Goal: Transaction & Acquisition: Purchase product/service

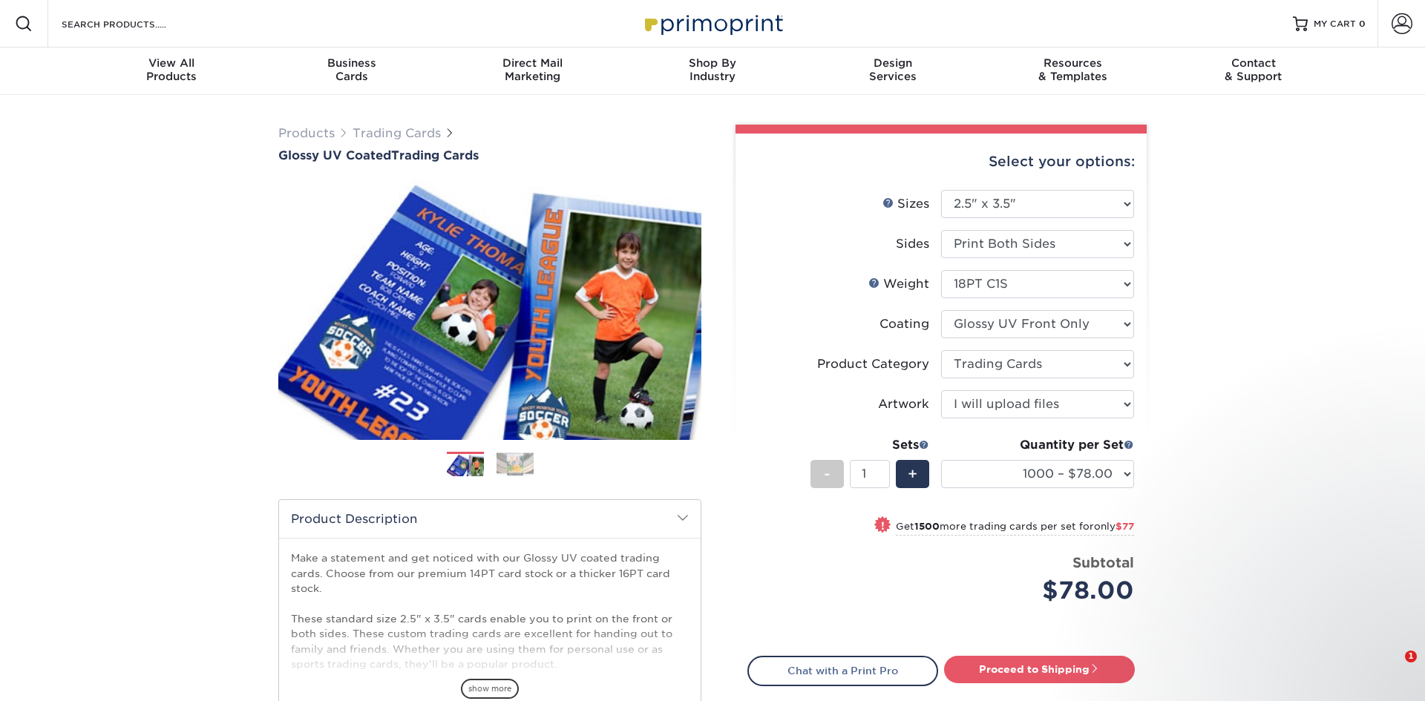
select select "2.50x3.50"
select select "c2f9bce9-36c2-409d-b101-c29d9d031e18"
select select "upload"
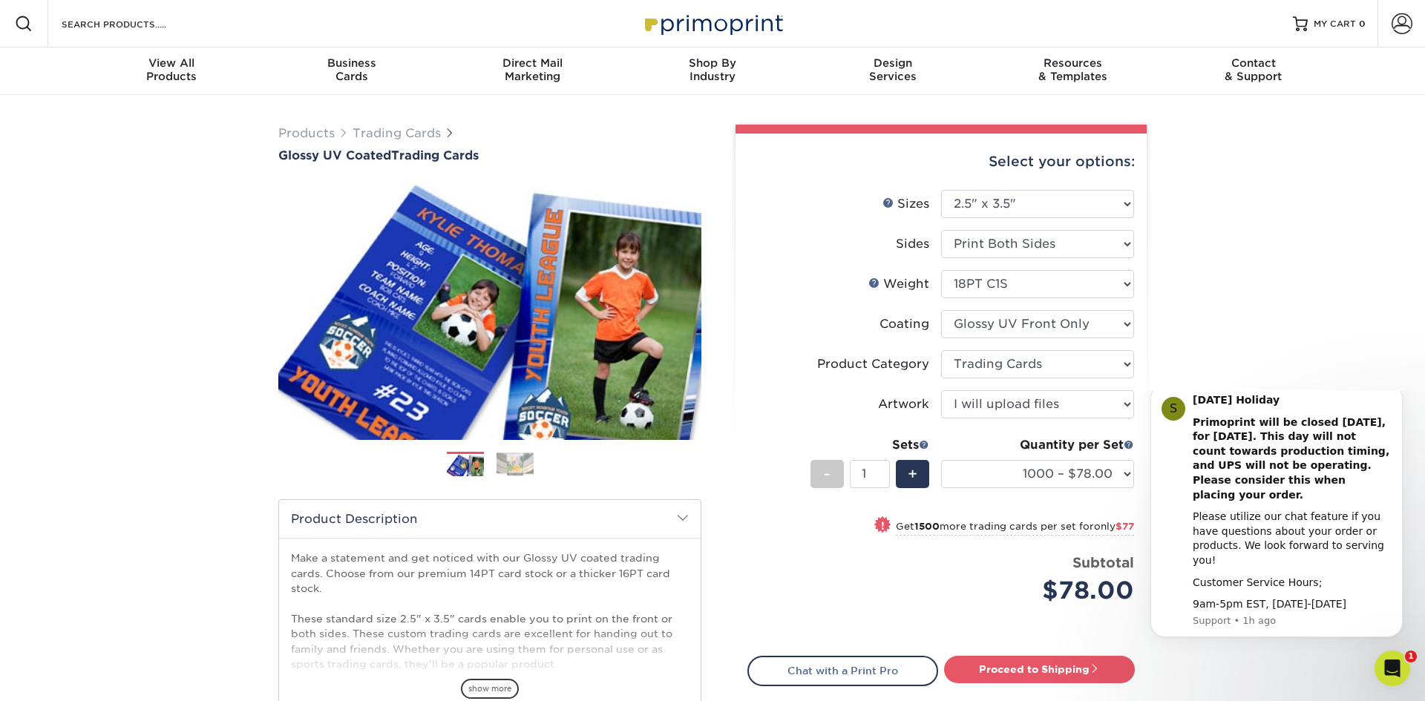
click at [1083, 471] on select "25* – $25.00 50* – $29.00 75* – $37.00 100* – $41.00 250* – $48.00 500 – $58.00…" at bounding box center [1037, 474] width 193 height 28
select select "500 – $58.00"
click at [941, 460] on select "25* – $25.00 50* – $29.00 75* – $37.00 100* – $41.00 250* – $48.00 500 – $58.00…" at bounding box center [1037, 474] width 193 height 28
click at [1030, 326] on select at bounding box center [1037, 324] width 193 height 28
click at [1026, 325] on select at bounding box center [1037, 324] width 193 height 28
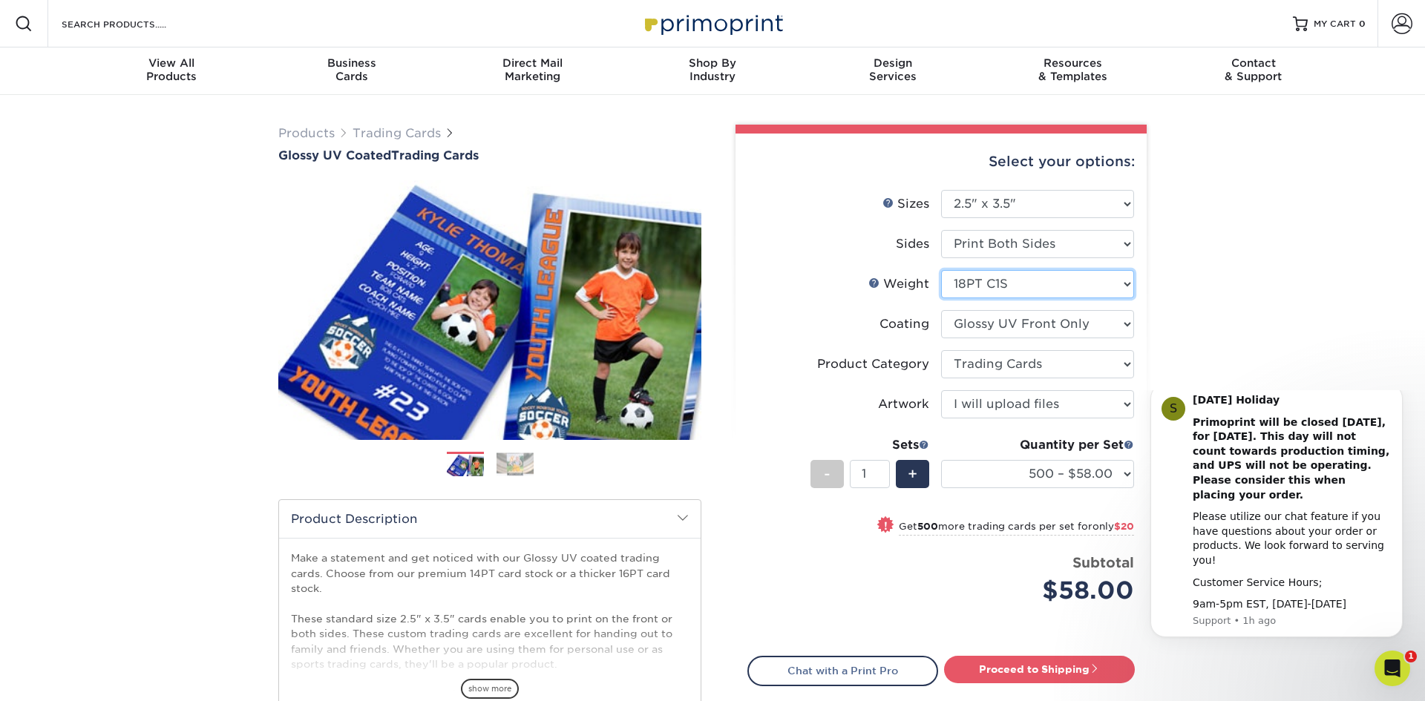
click at [1034, 283] on select "Please Select 16PT 14PT 18PT C1S" at bounding box center [1037, 284] width 193 height 28
click at [1035, 281] on select "Please Select 16PT 14PT 18PT C1S" at bounding box center [1037, 284] width 193 height 28
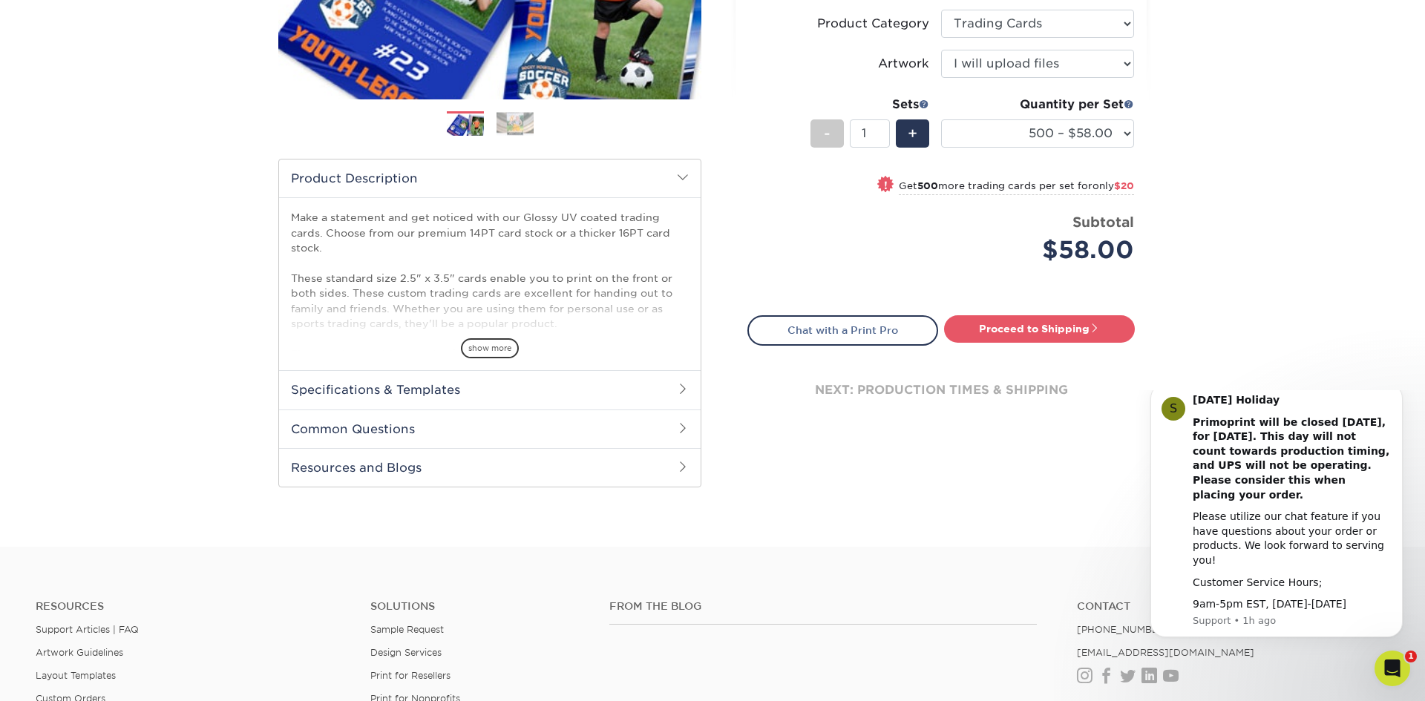
scroll to position [342, 0]
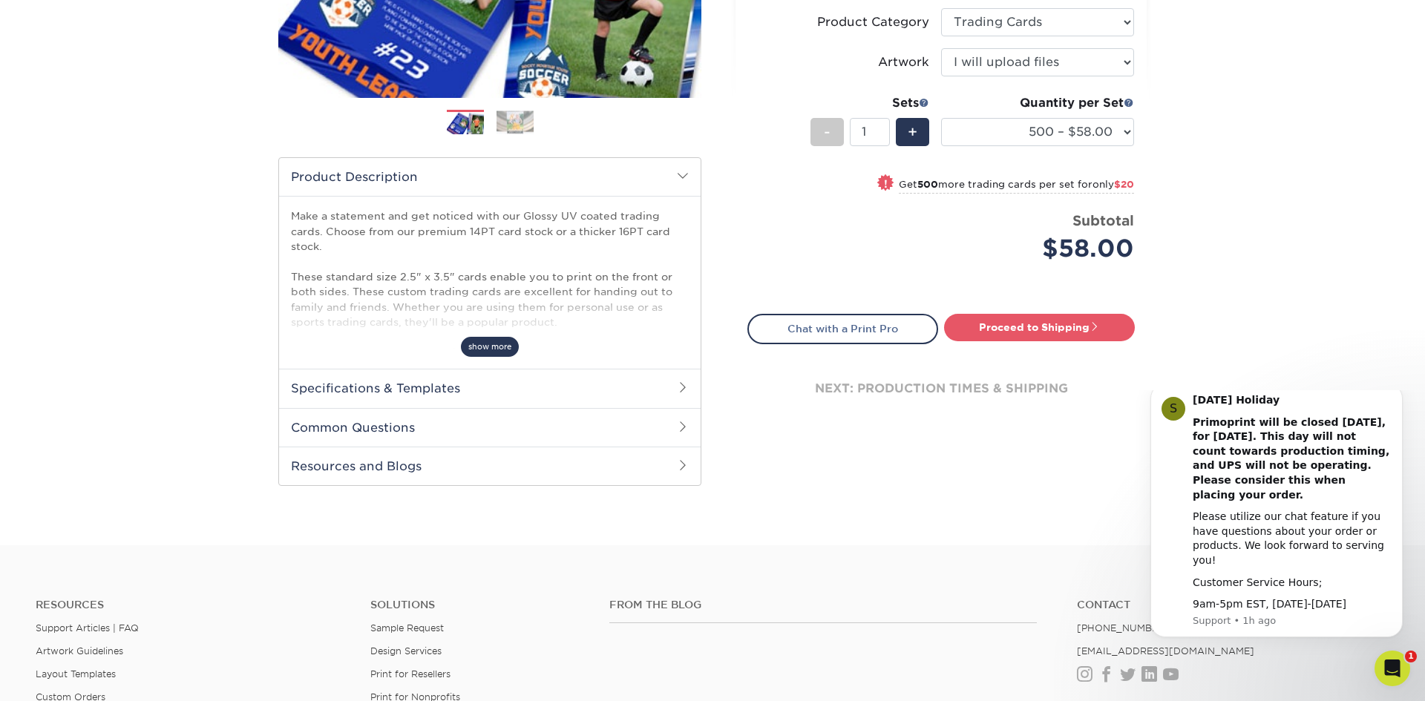
click at [502, 347] on span "show more" at bounding box center [490, 347] width 58 height 20
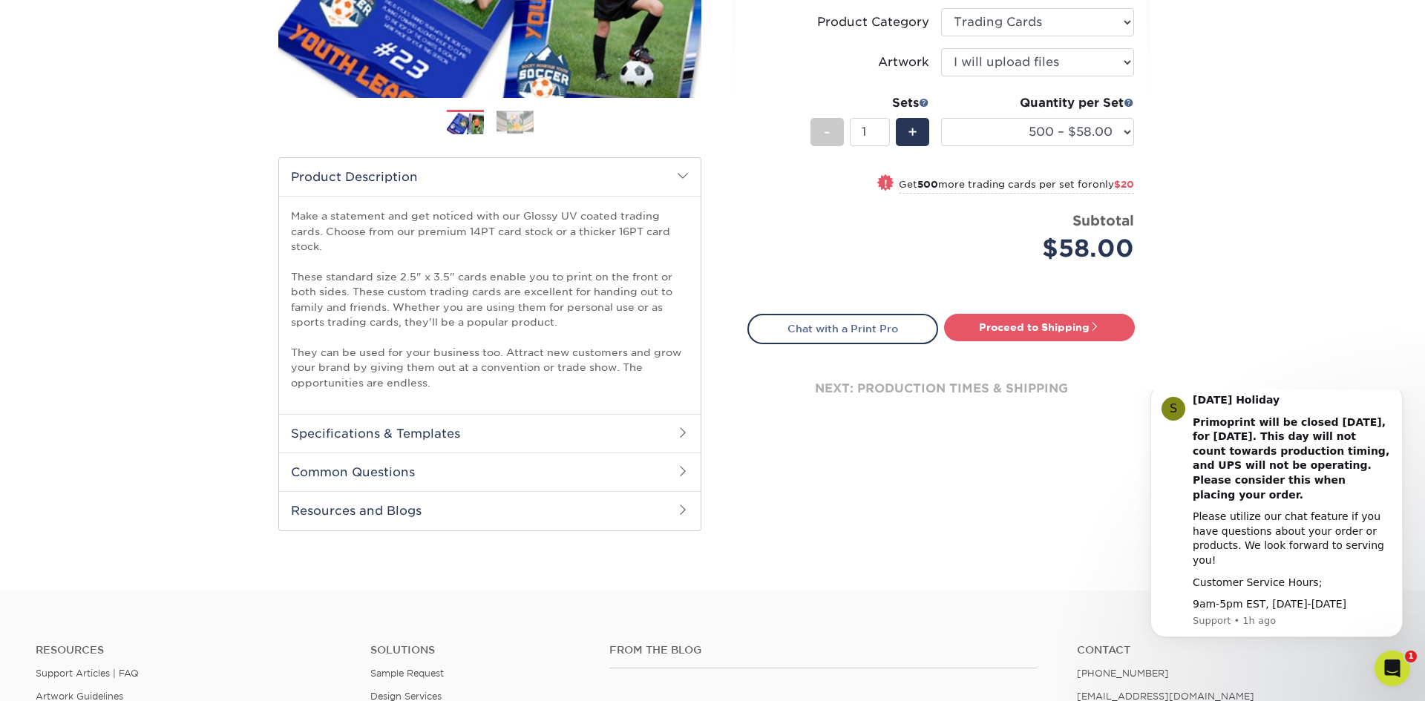
click at [426, 435] on h2 "Specifications & Templates" at bounding box center [490, 433] width 422 height 39
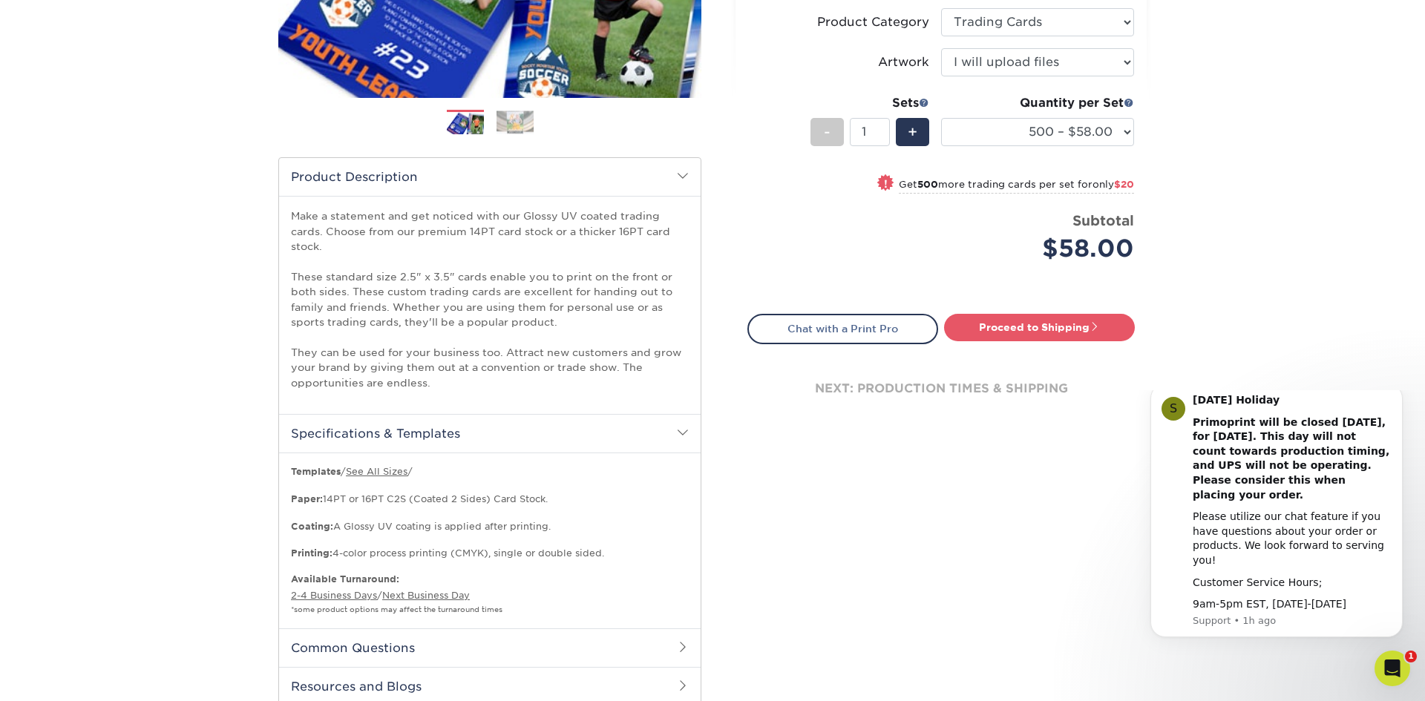
click at [451, 438] on h2 "Specifications & Templates" at bounding box center [490, 433] width 422 height 39
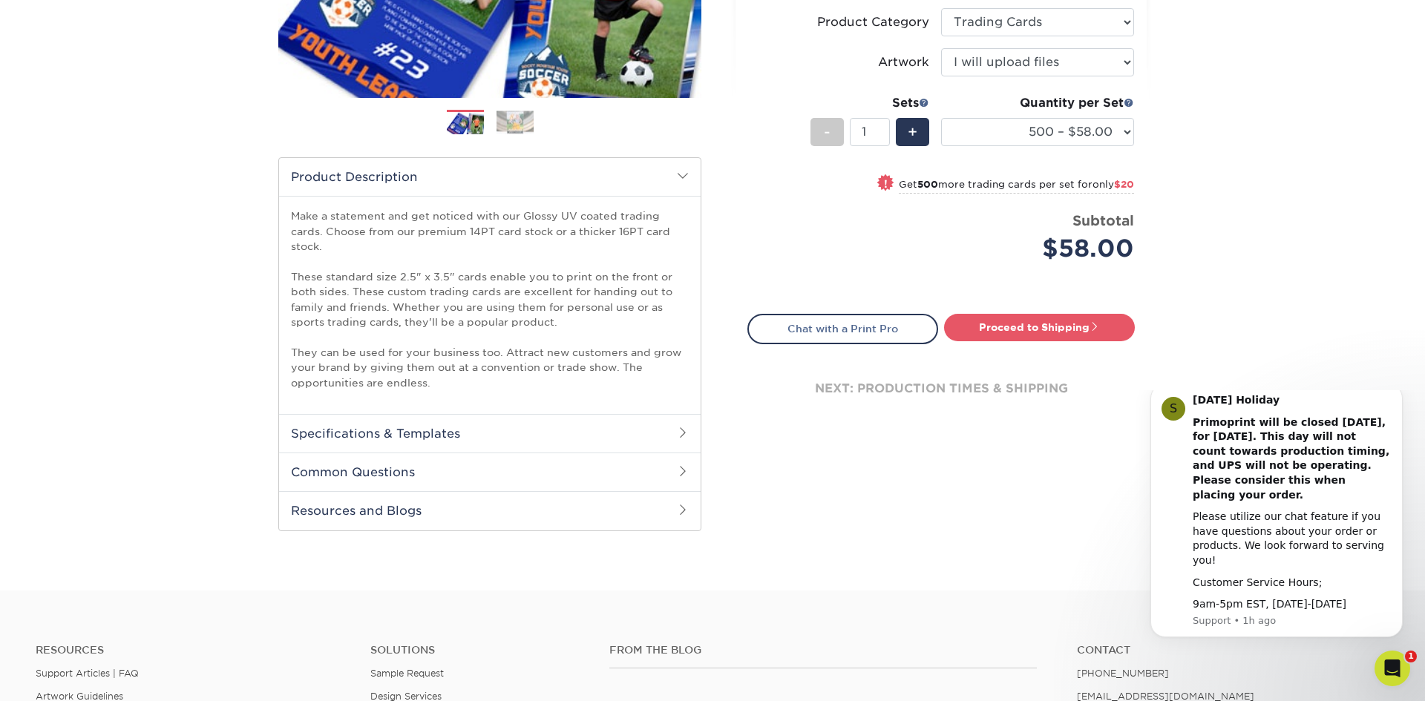
click at [413, 478] on h2 "Common Questions" at bounding box center [490, 472] width 422 height 39
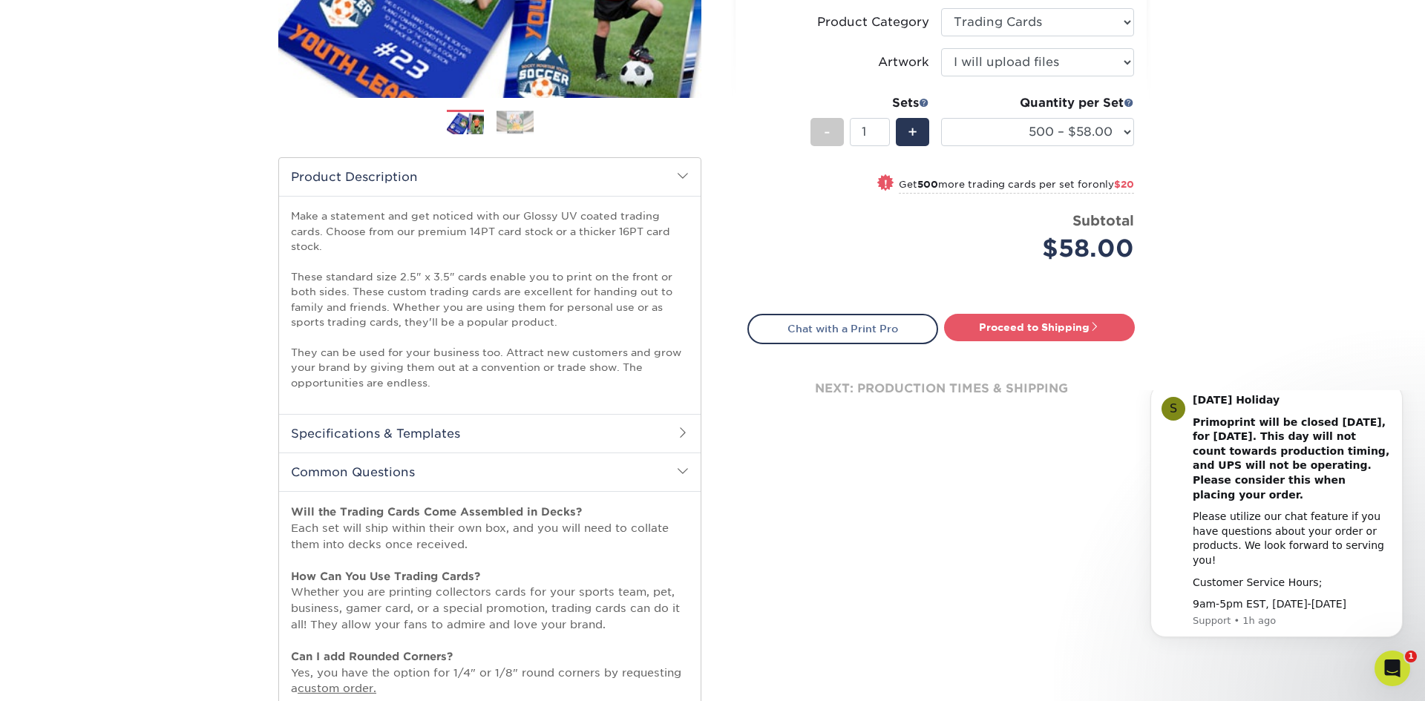
click at [413, 478] on h2 "Common Questions" at bounding box center [490, 472] width 422 height 39
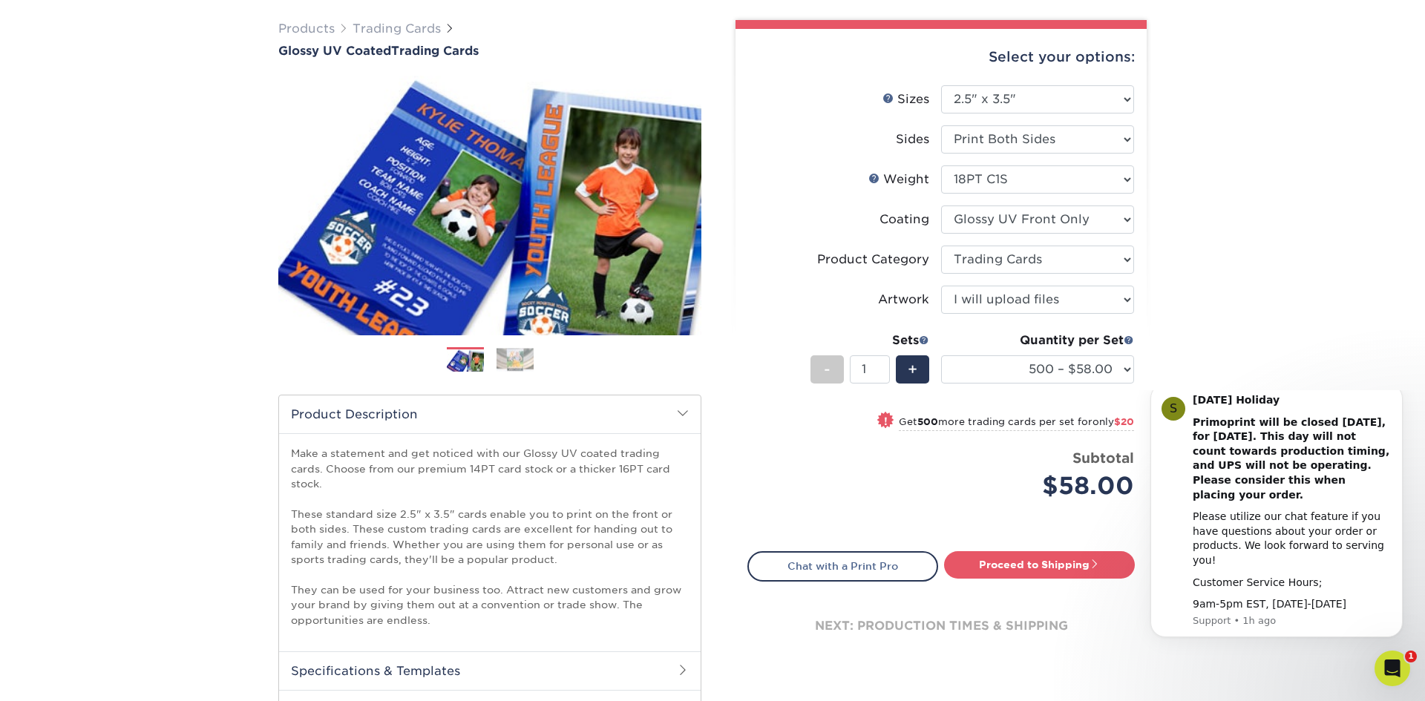
scroll to position [102, 0]
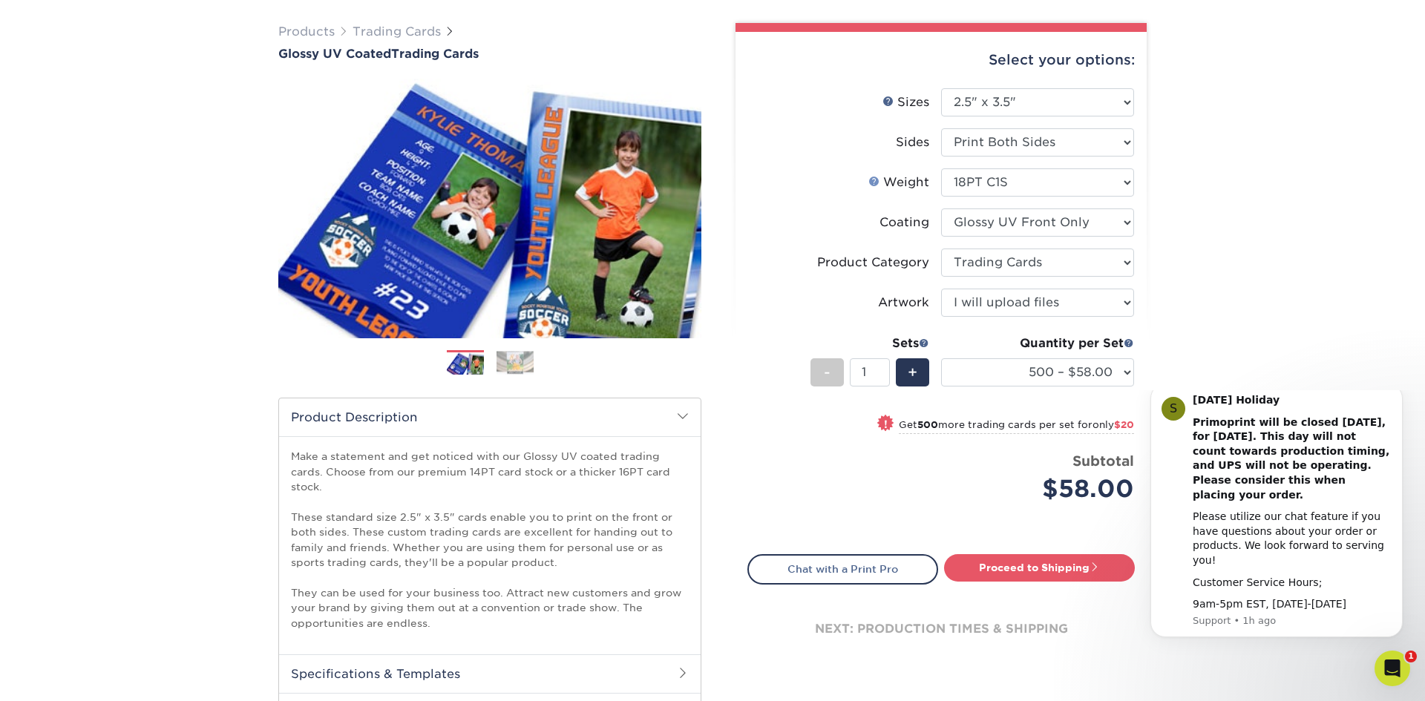
click at [875, 180] on link "Weight Help" at bounding box center [874, 181] width 12 height 12
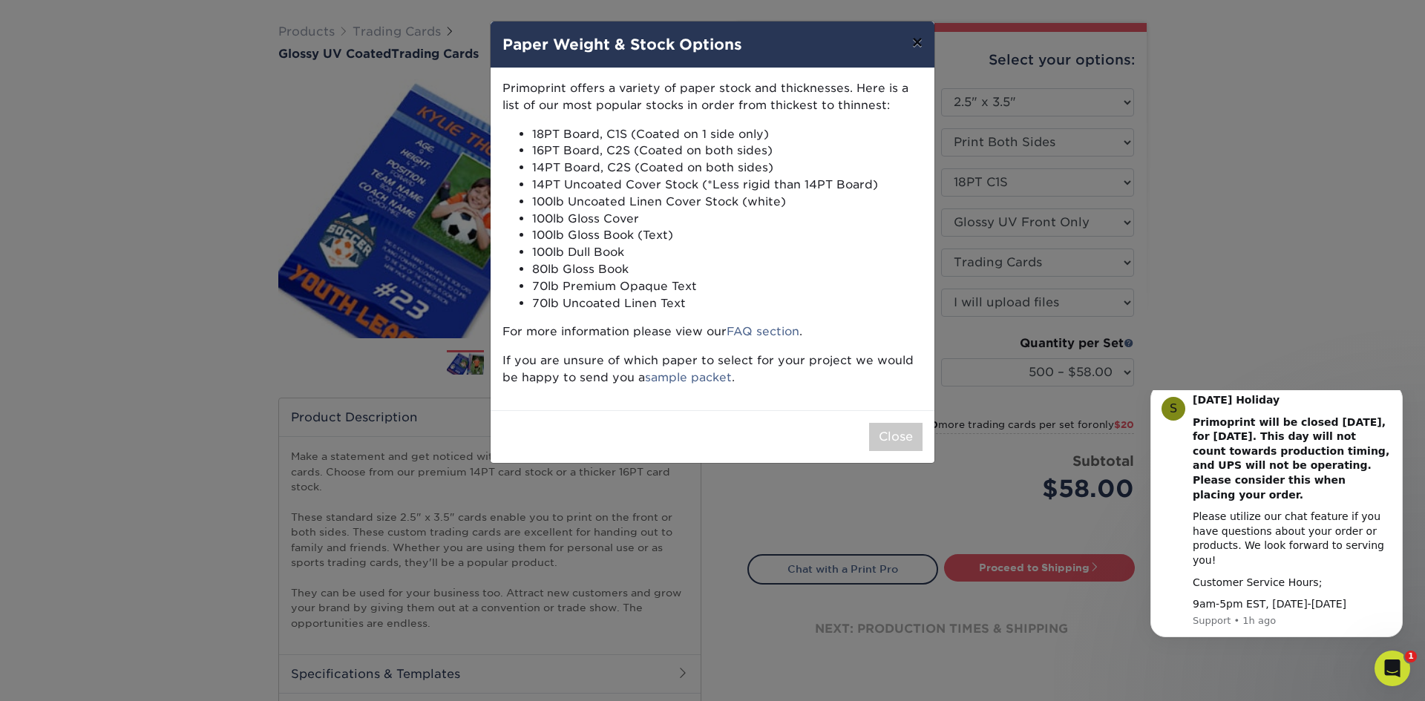
click at [919, 43] on button "×" at bounding box center [917, 43] width 34 height 42
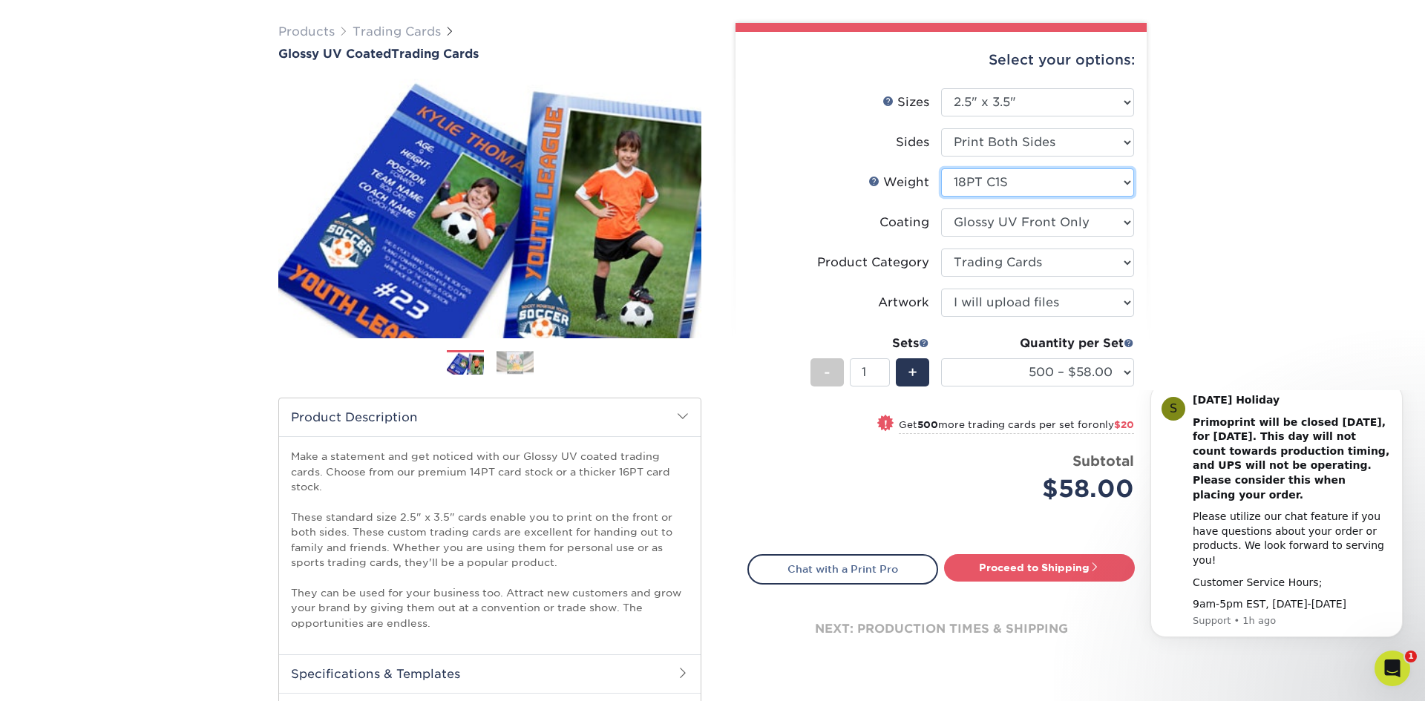
click at [1019, 191] on select "Please Select 16PT 14PT 18PT C1S" at bounding box center [1037, 182] width 193 height 28
click at [941, 168] on select "Please Select 16PT 14PT 18PT C1S" at bounding box center [1037, 182] width 193 height 28
click at [1054, 217] on select at bounding box center [1037, 223] width 193 height 28
click at [1033, 143] on select "Please Select Print Both Sides Print Front Only" at bounding box center [1037, 142] width 193 height 28
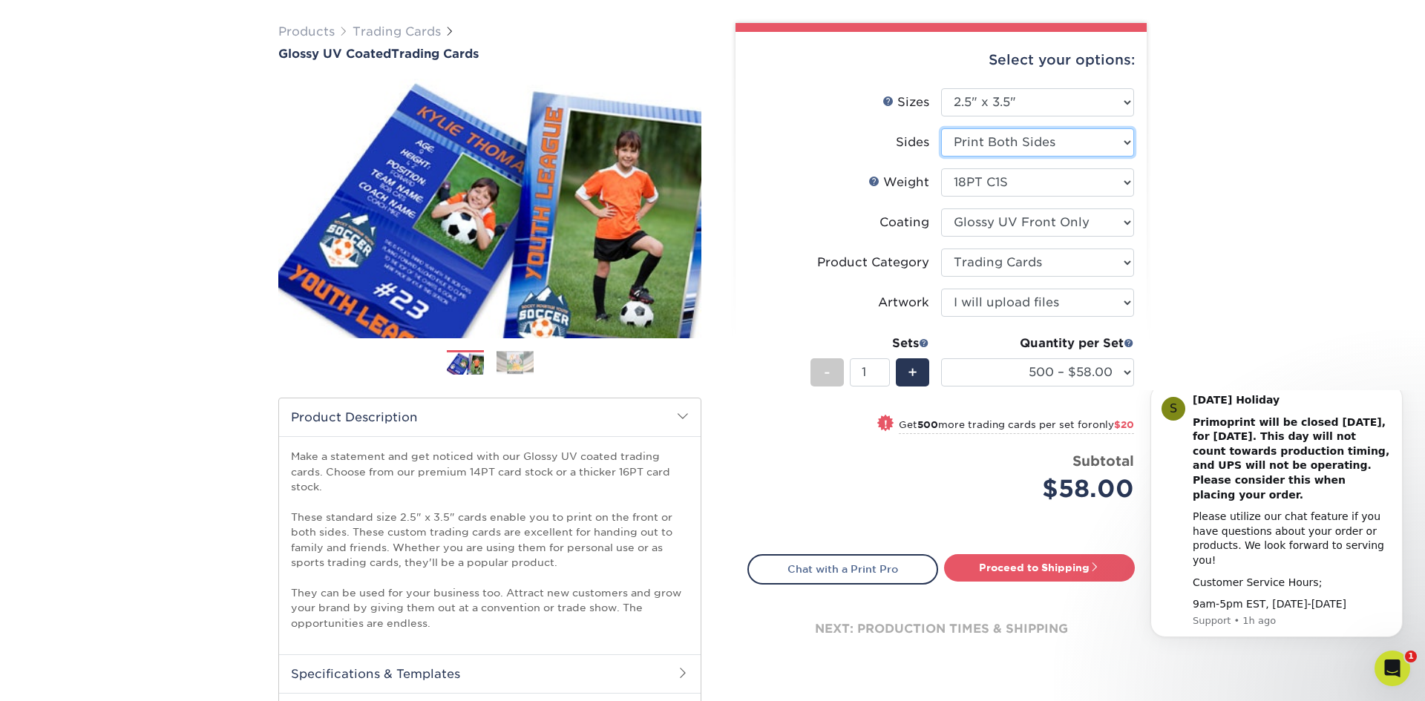
click at [1032, 143] on select "Please Select Print Both Sides Print Front Only" at bounding box center [1037, 142] width 193 height 28
click at [1127, 344] on span at bounding box center [1129, 343] width 10 height 10
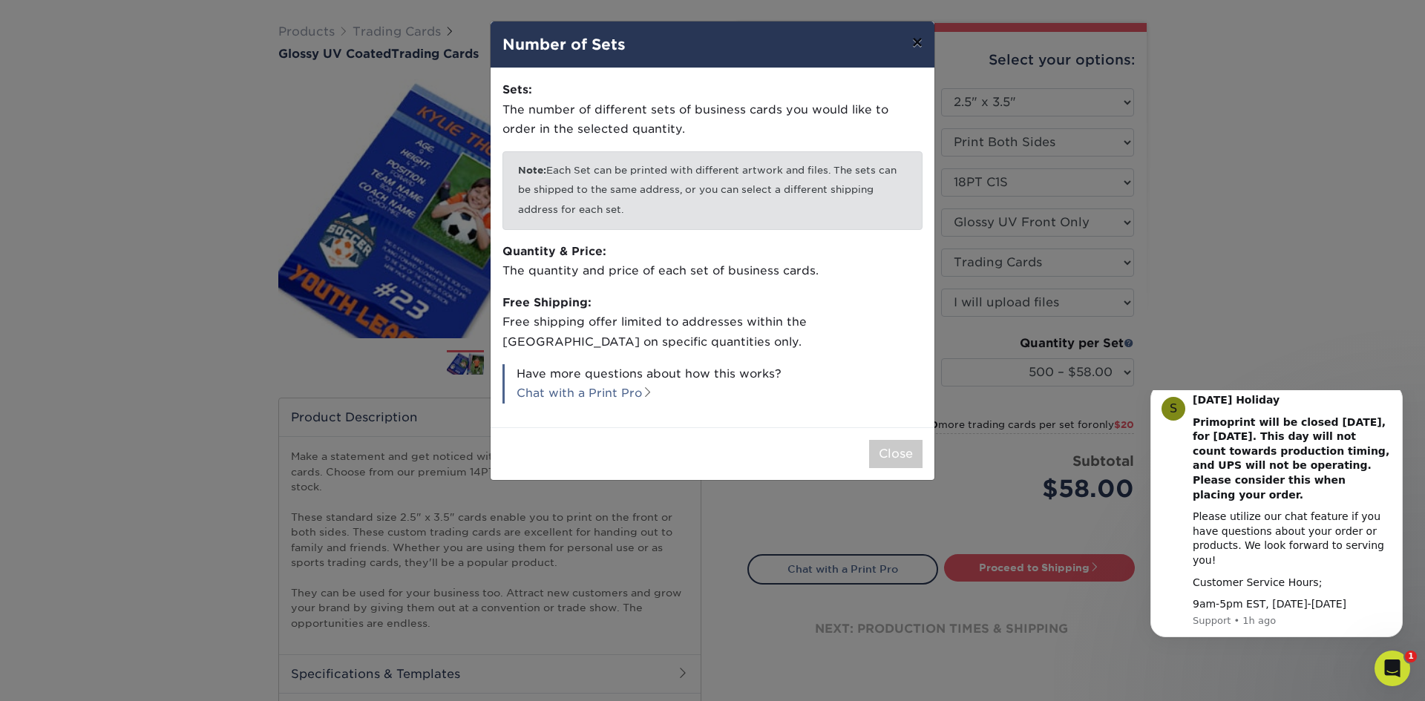
click at [919, 50] on button "×" at bounding box center [917, 43] width 34 height 42
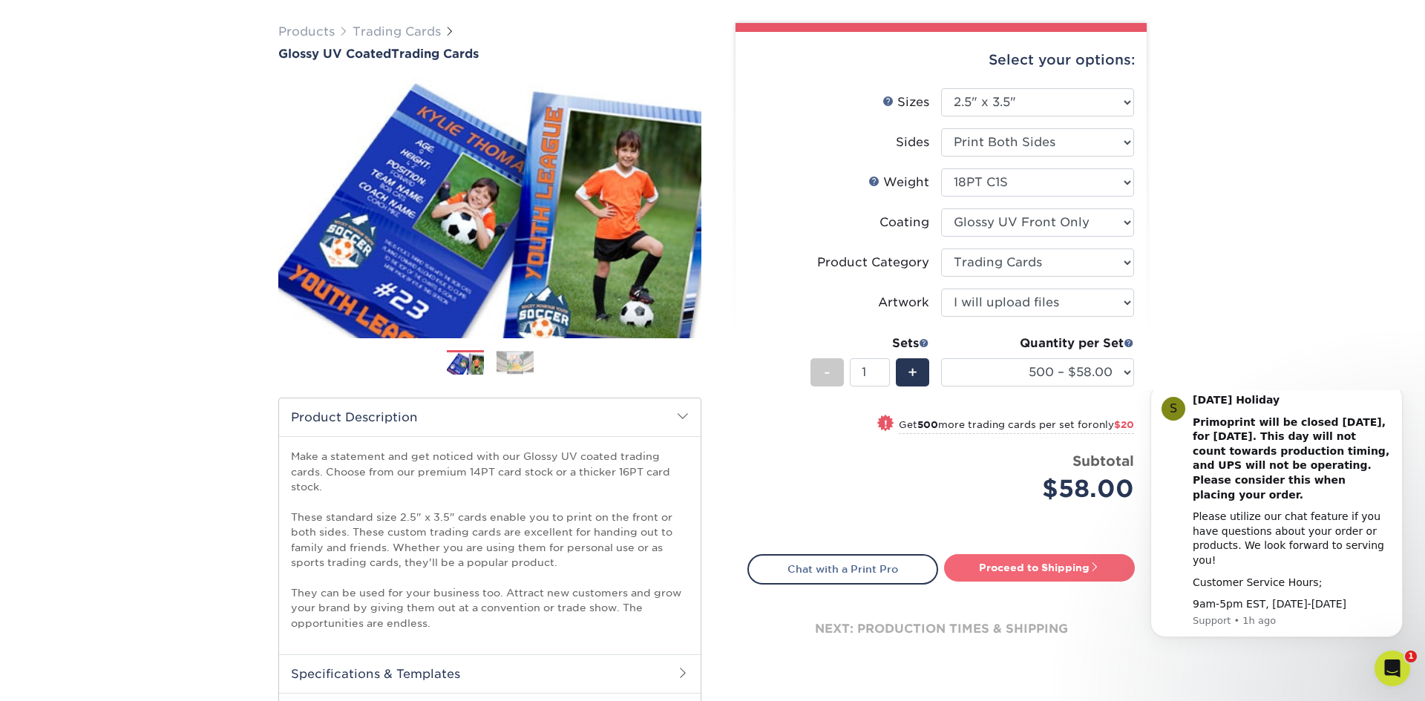
click at [1003, 566] on link "Proceed to Shipping" at bounding box center [1039, 567] width 191 height 27
type input "Set 1"
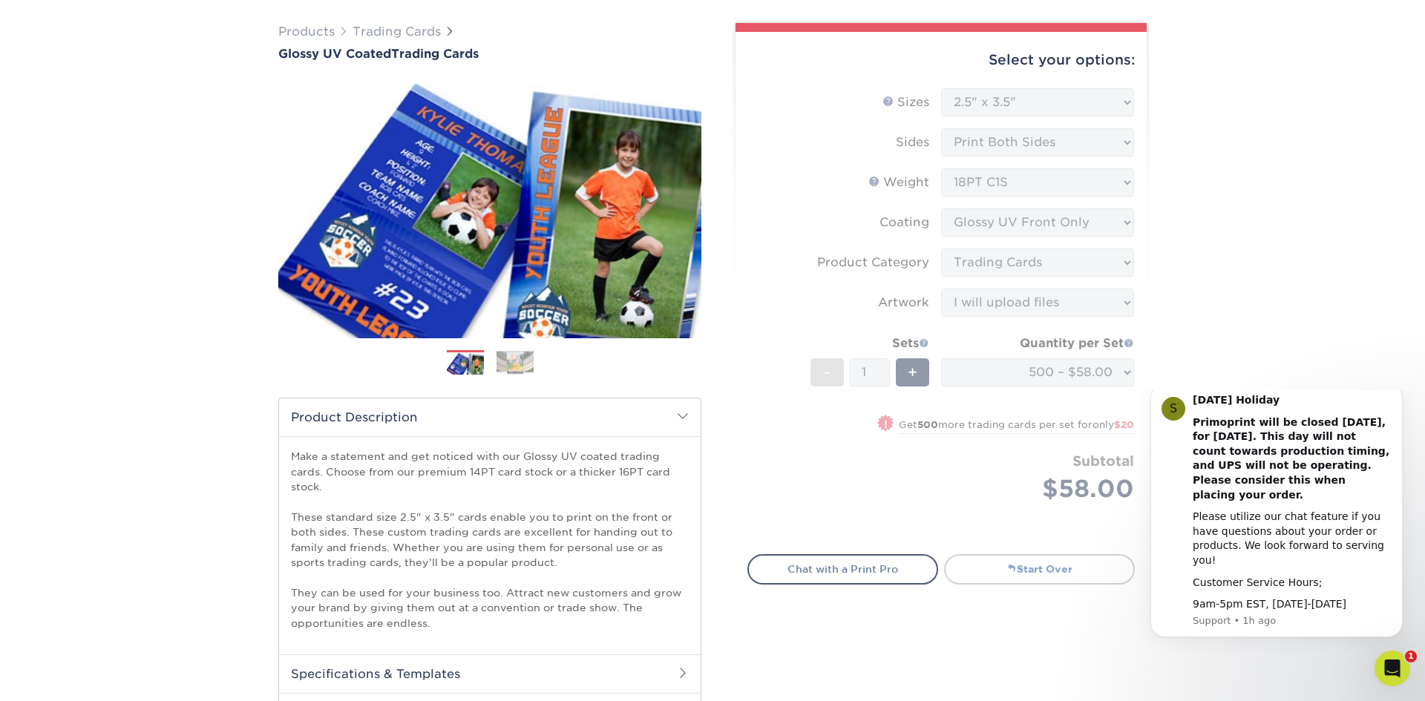
select select "83486e31-025a-419b-9d13-e628b4ff6c11"
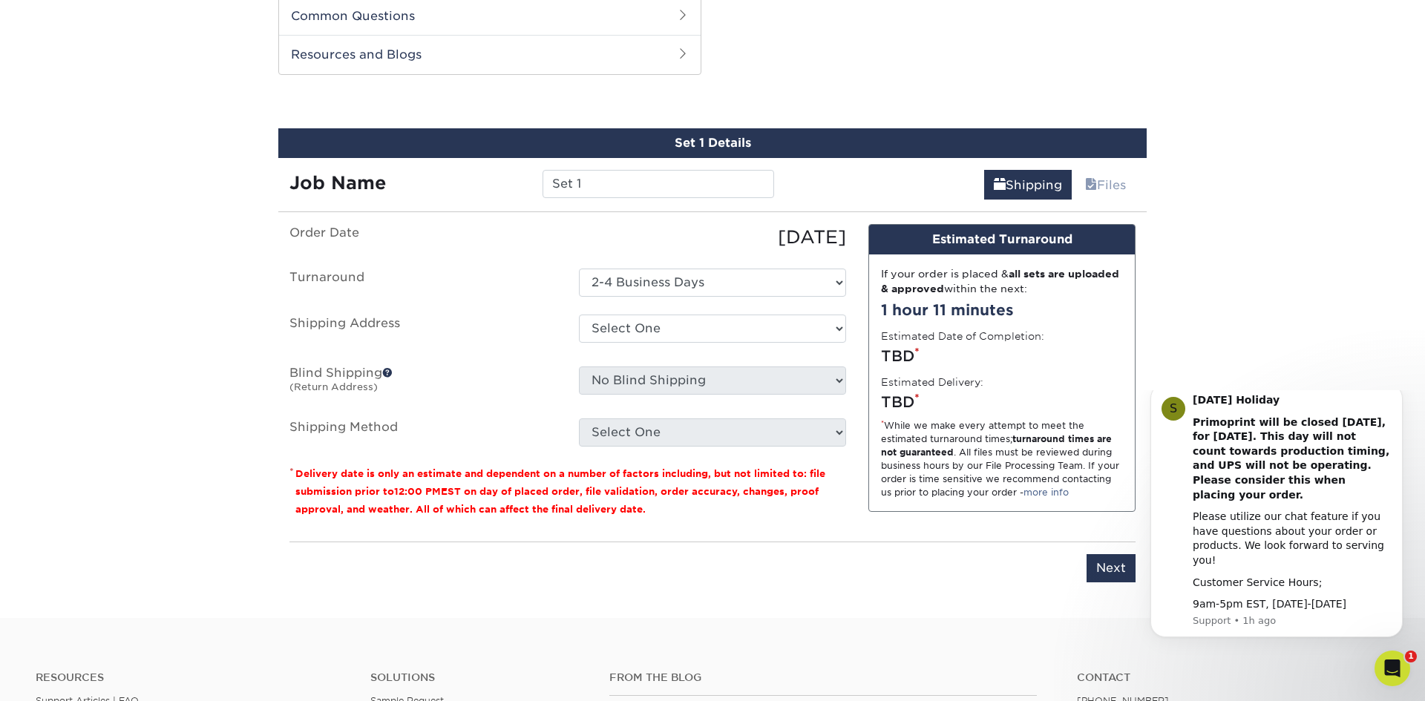
scroll to position [800, 0]
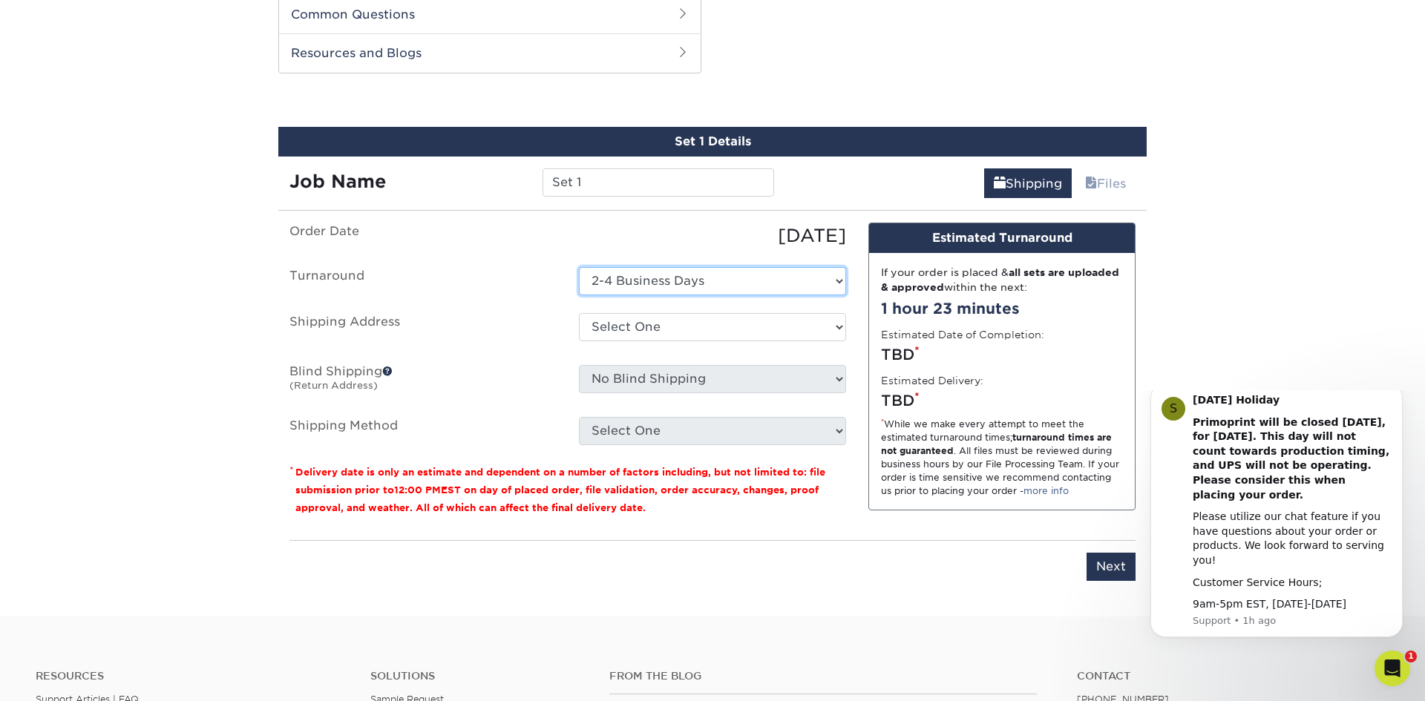
click at [724, 275] on select "Select One 2-4 Business Days" at bounding box center [712, 281] width 267 height 28
click at [579, 267] on select "Select One 2-4 Business Days" at bounding box center [712, 281] width 267 height 28
click at [687, 329] on select "Select One + Add New Address - Login" at bounding box center [712, 327] width 267 height 28
select select "newaddress"
click at [579, 313] on select "Select One + Add New Address - Login" at bounding box center [712, 327] width 267 height 28
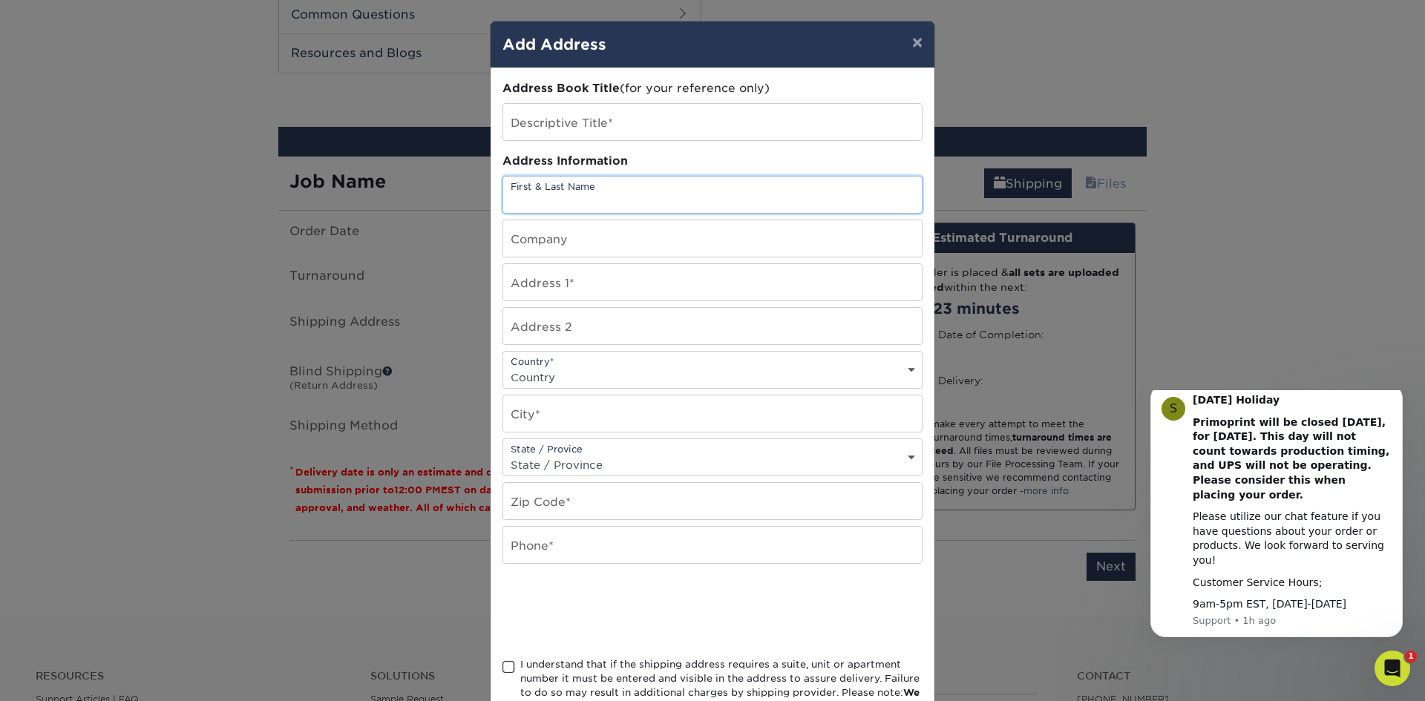
click at [661, 204] on input "text" at bounding box center [712, 195] width 419 height 36
type input "[PERSON_NAME]"
type input "[STREET_ADDRESS]"
select select "CA"
type input "Brantford"
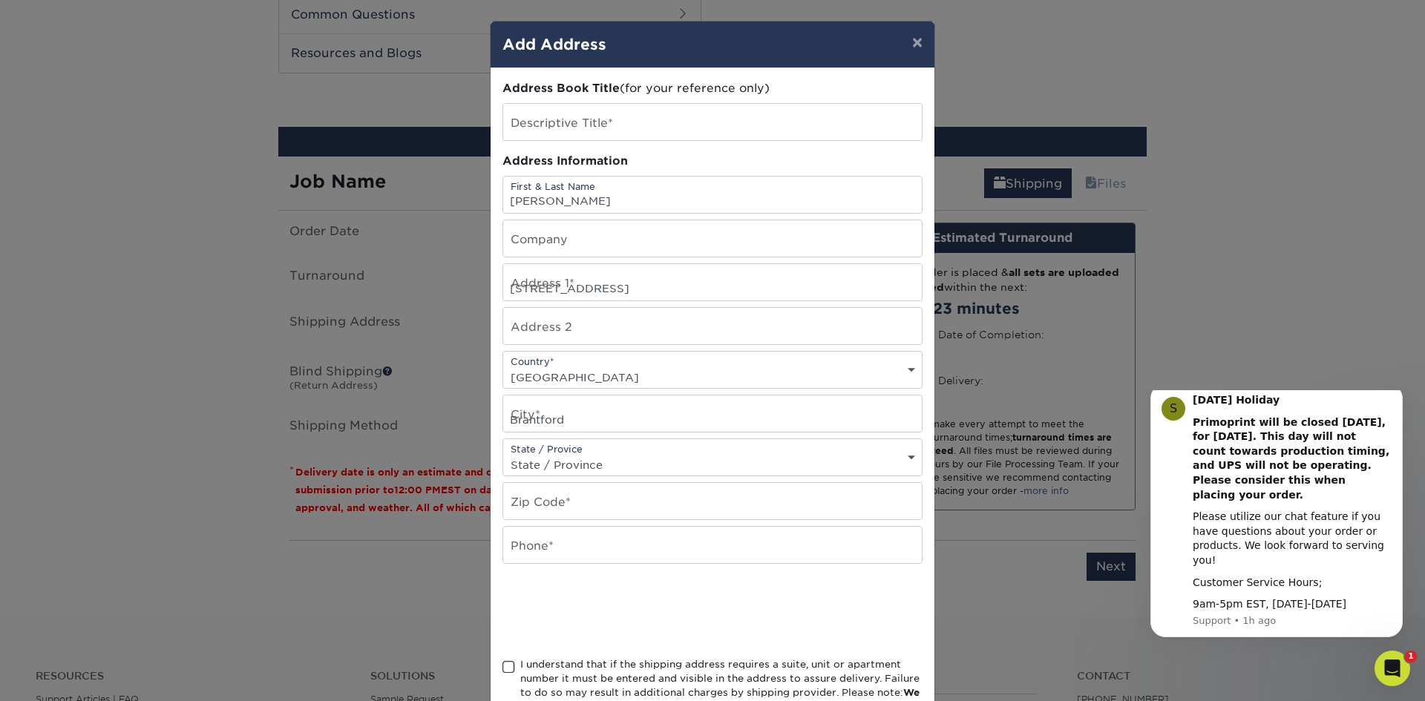
select select
type input "N3T1G3"
type input "5483284868"
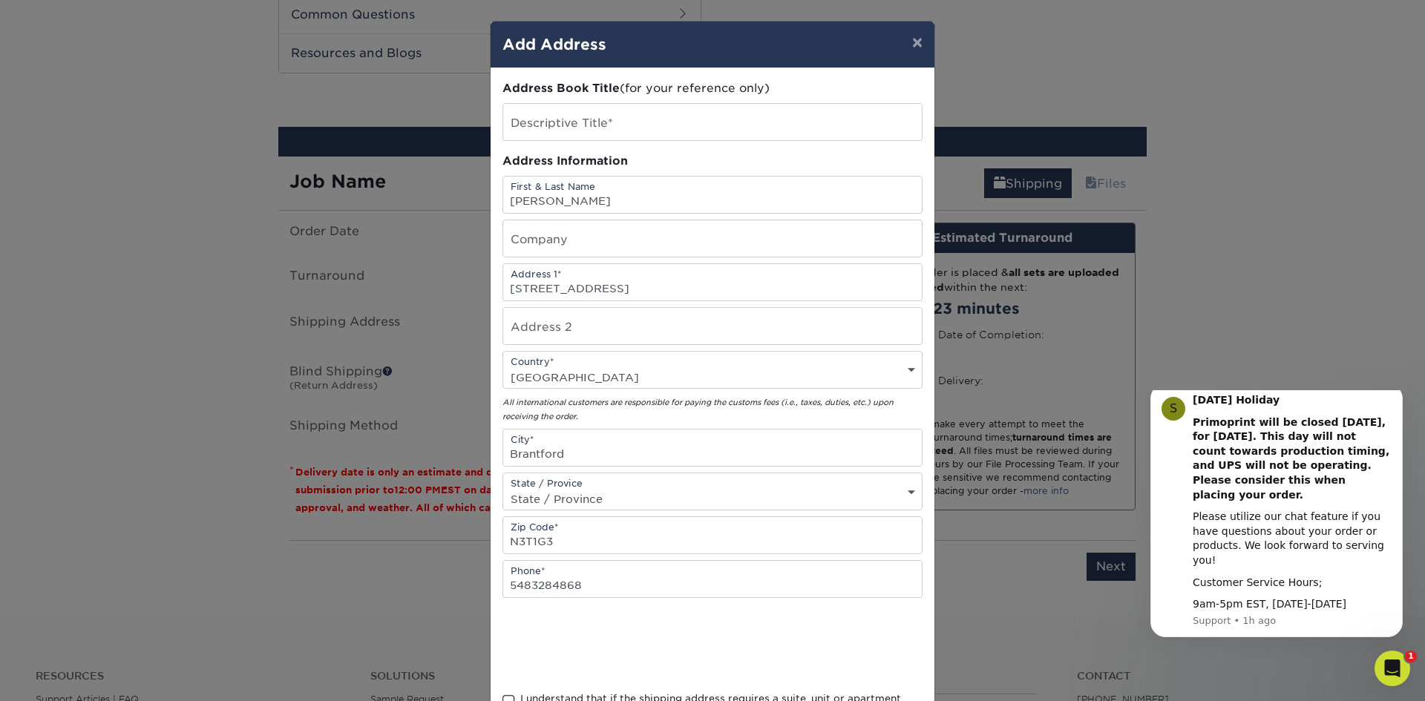
select select "ON"
click at [670, 238] on input "text" at bounding box center [712, 238] width 419 height 36
click at [508, 698] on span at bounding box center [508, 702] width 13 height 14
click at [0, 0] on input "I understand that if the shipping address requires a suite, unit or apartment n…" at bounding box center [0, 0] width 0 height 0
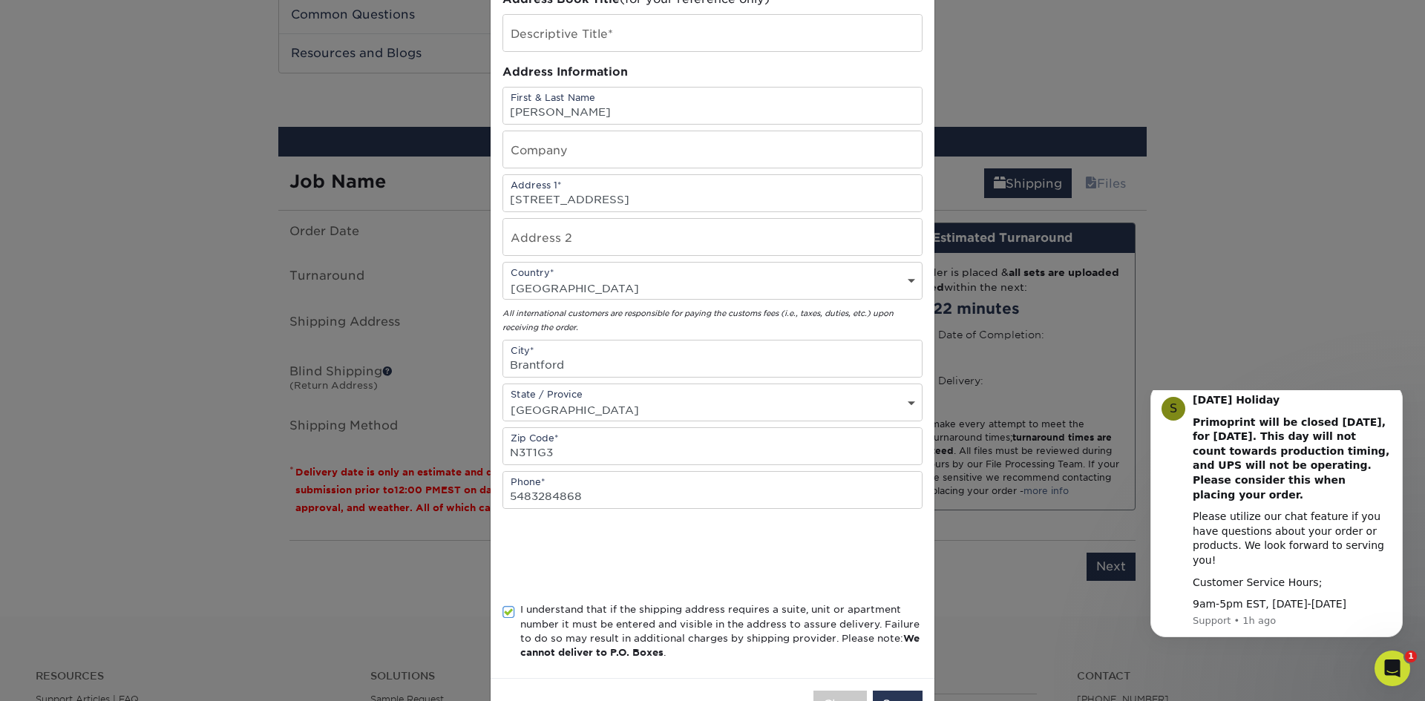
scroll to position [140, 0]
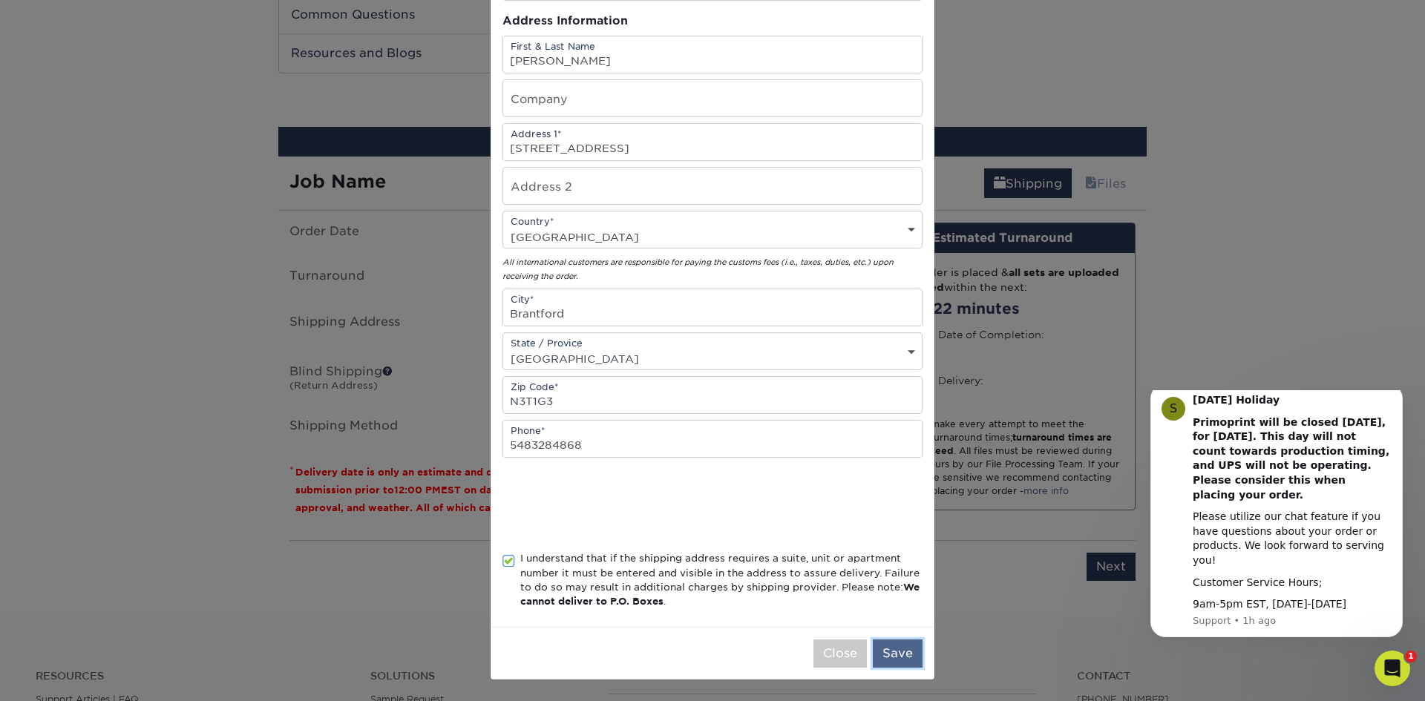
click at [905, 650] on button "Save" at bounding box center [898, 654] width 50 height 28
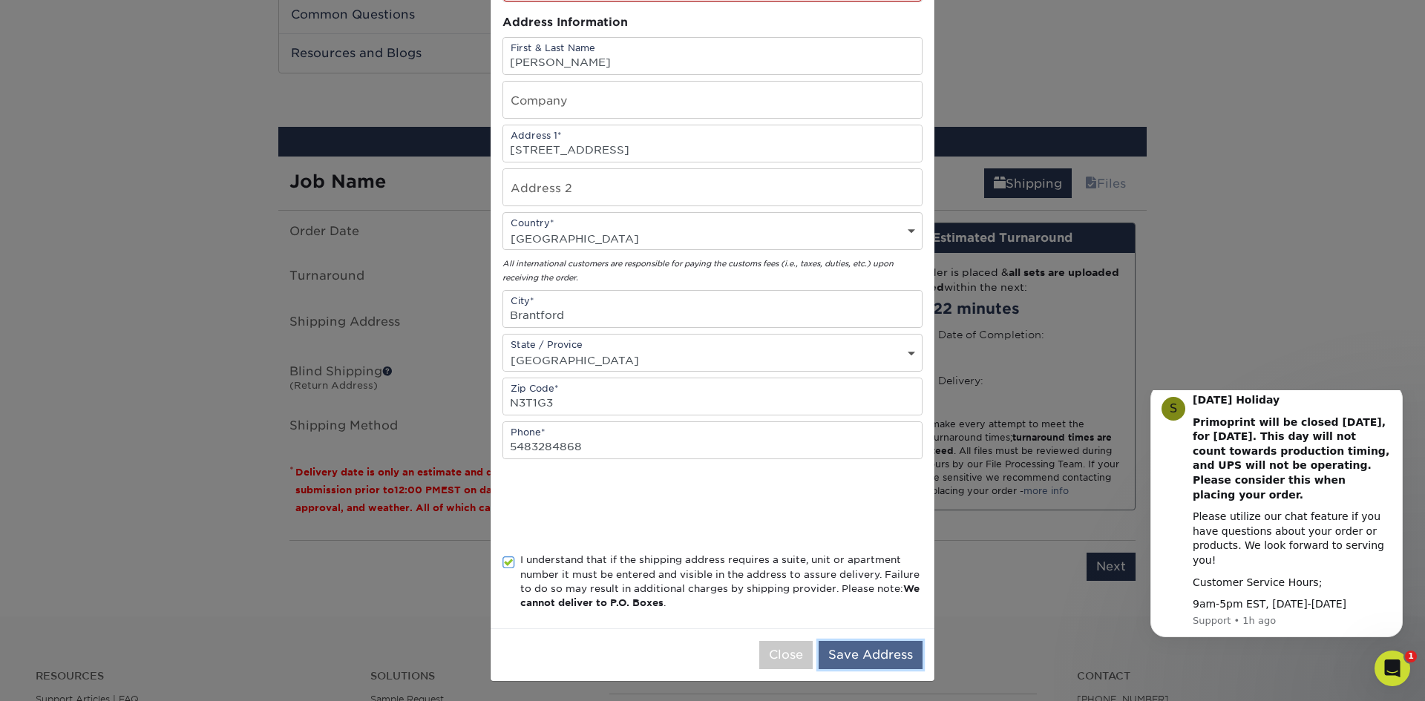
click at [865, 660] on button "Save Address" at bounding box center [871, 655] width 104 height 28
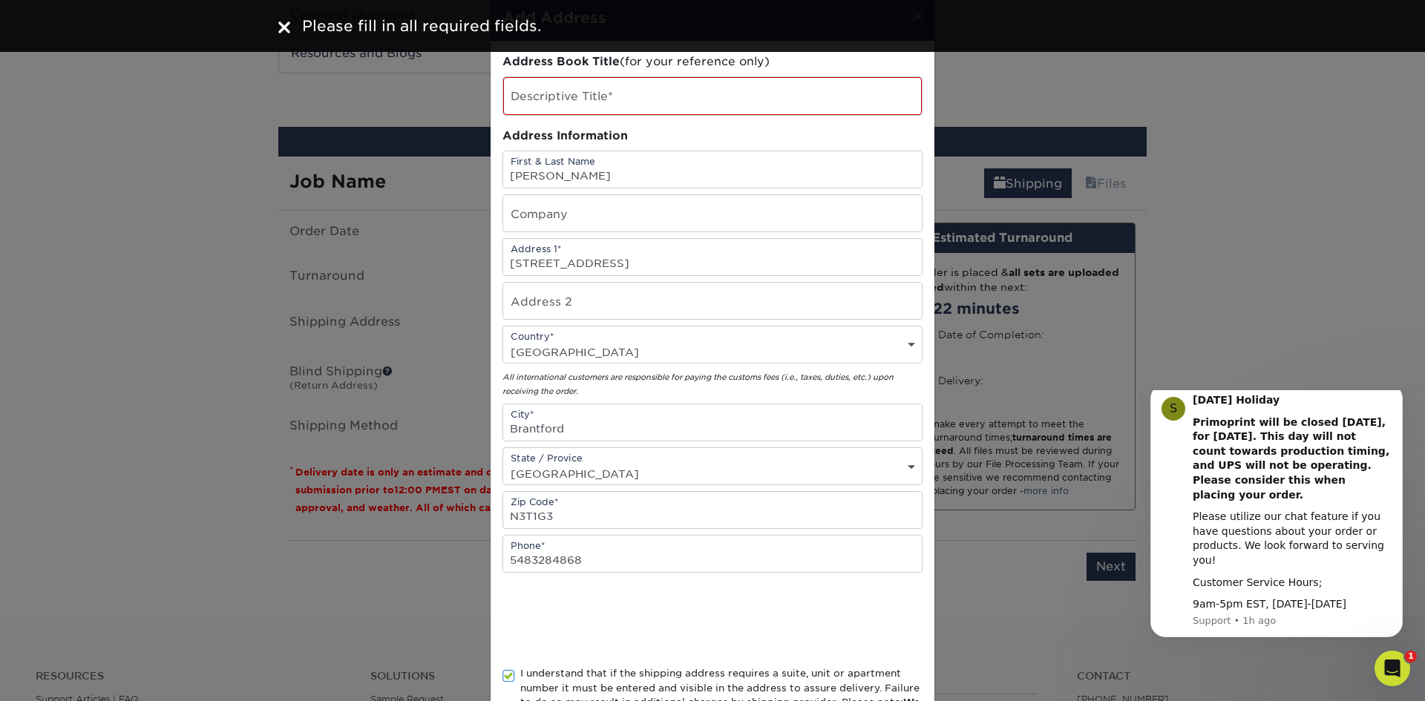
scroll to position [0, 0]
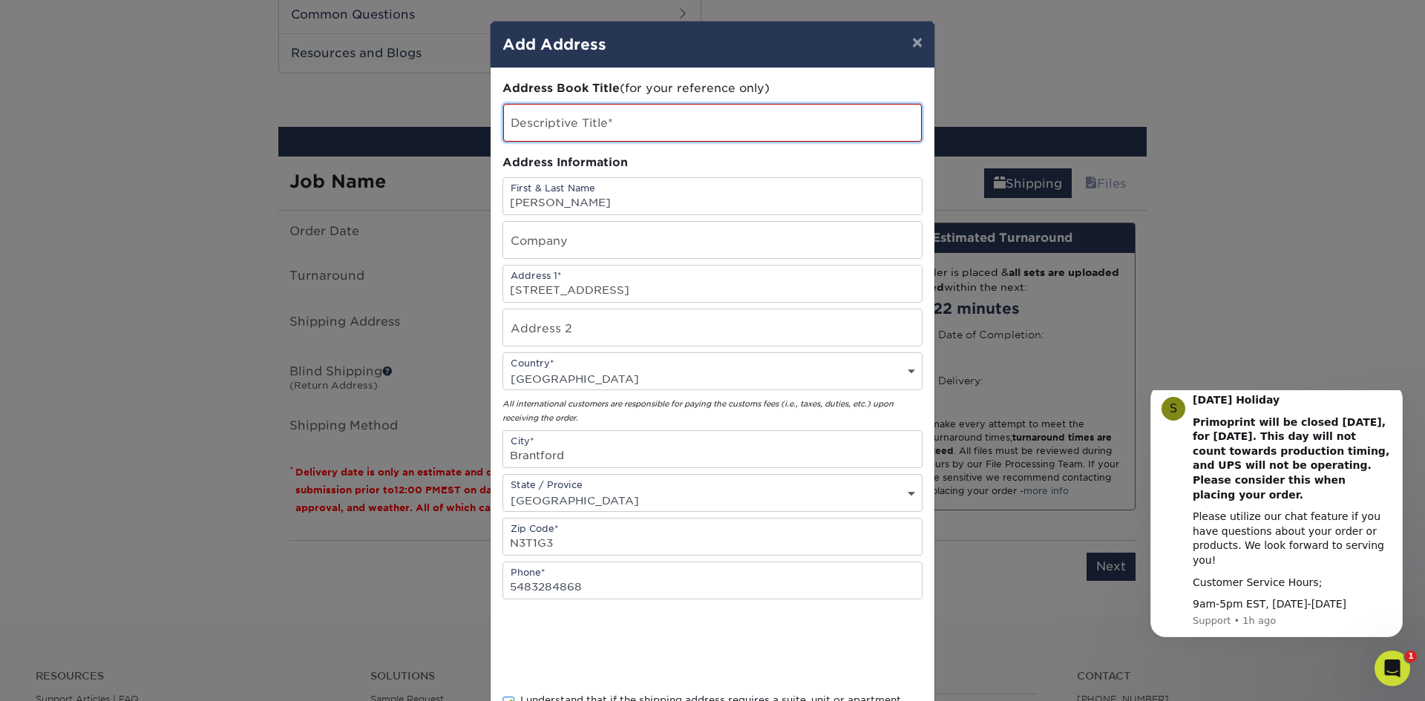
click at [782, 122] on input "text" at bounding box center [712, 123] width 419 height 38
type input "MY HOME ADRESS"
click at [825, 381] on select "Country [GEOGRAPHIC_DATA] [GEOGRAPHIC_DATA] ----------------------------- [GEOG…" at bounding box center [712, 379] width 419 height 22
click at [818, 419] on div "All international customers are responsible for paying the customs fees (i.e., …" at bounding box center [712, 410] width 420 height 29
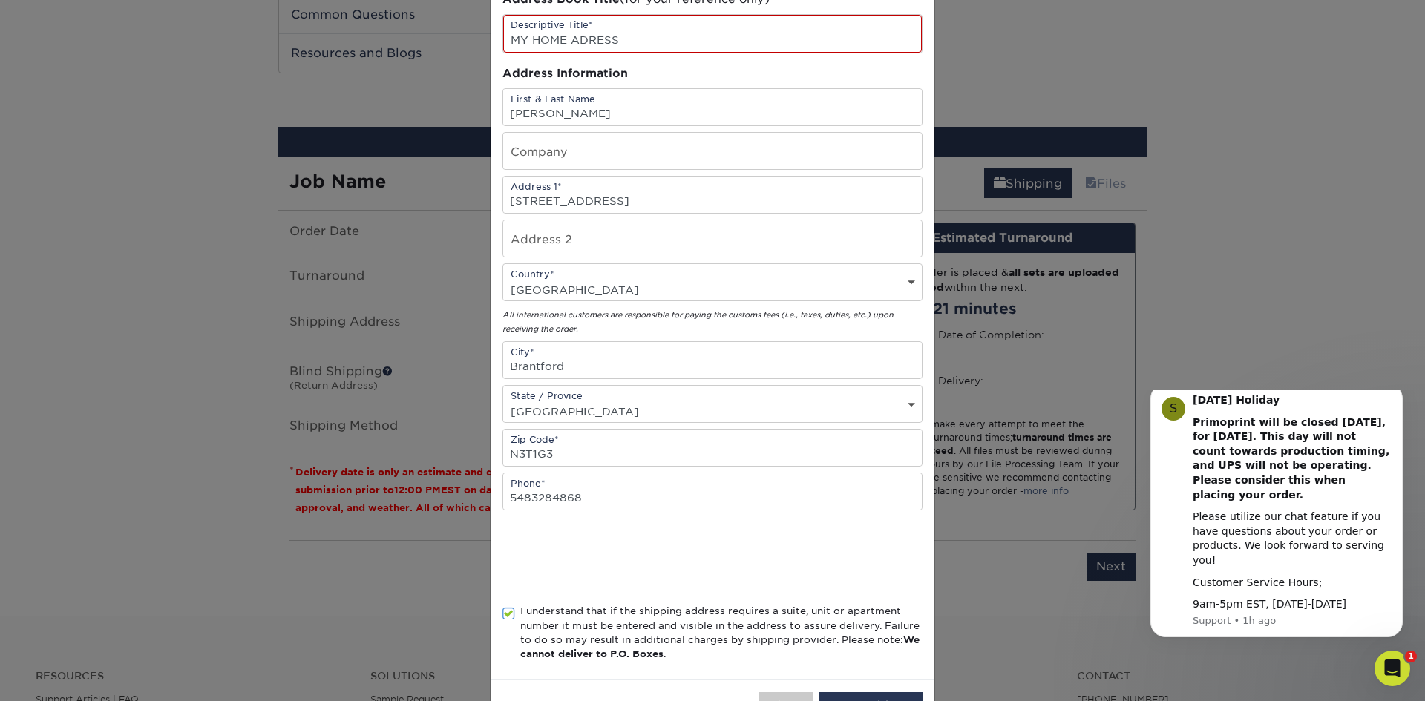
scroll to position [142, 0]
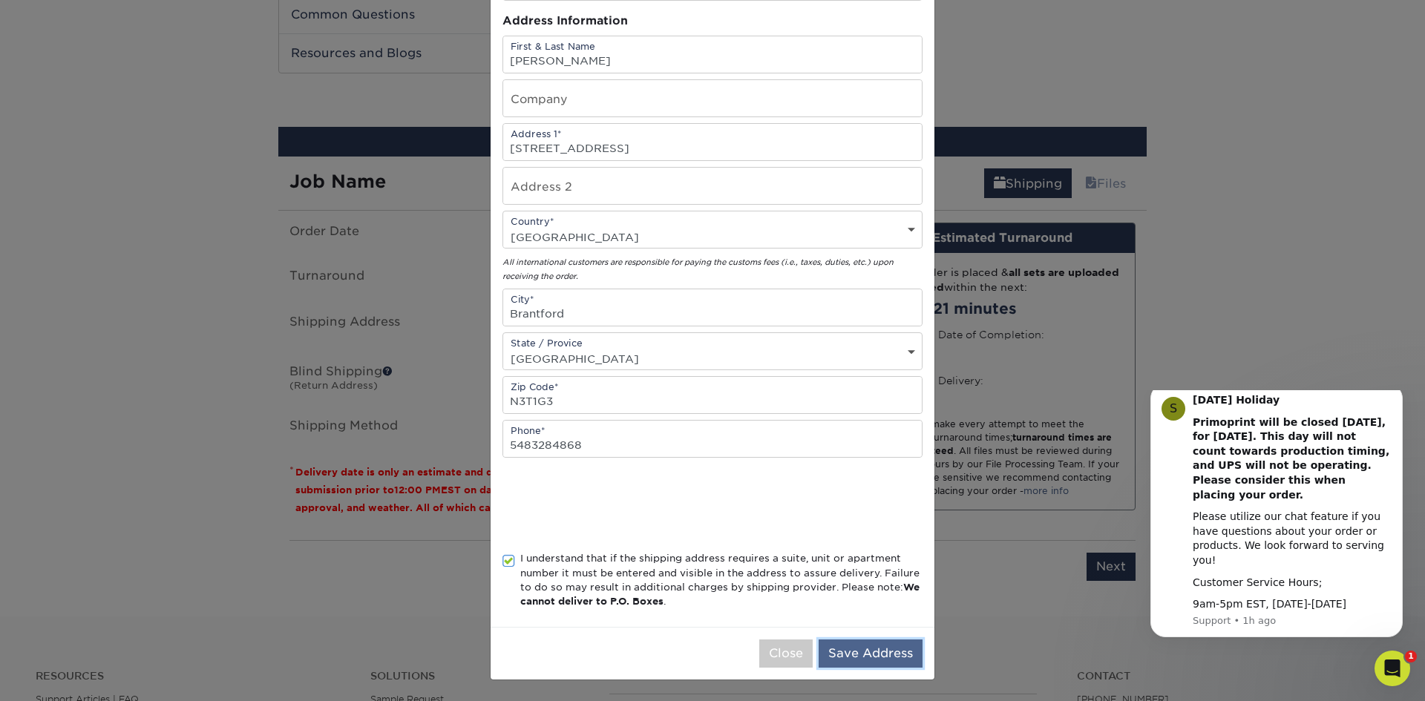
click at [885, 654] on button "Save Address" at bounding box center [871, 654] width 104 height 28
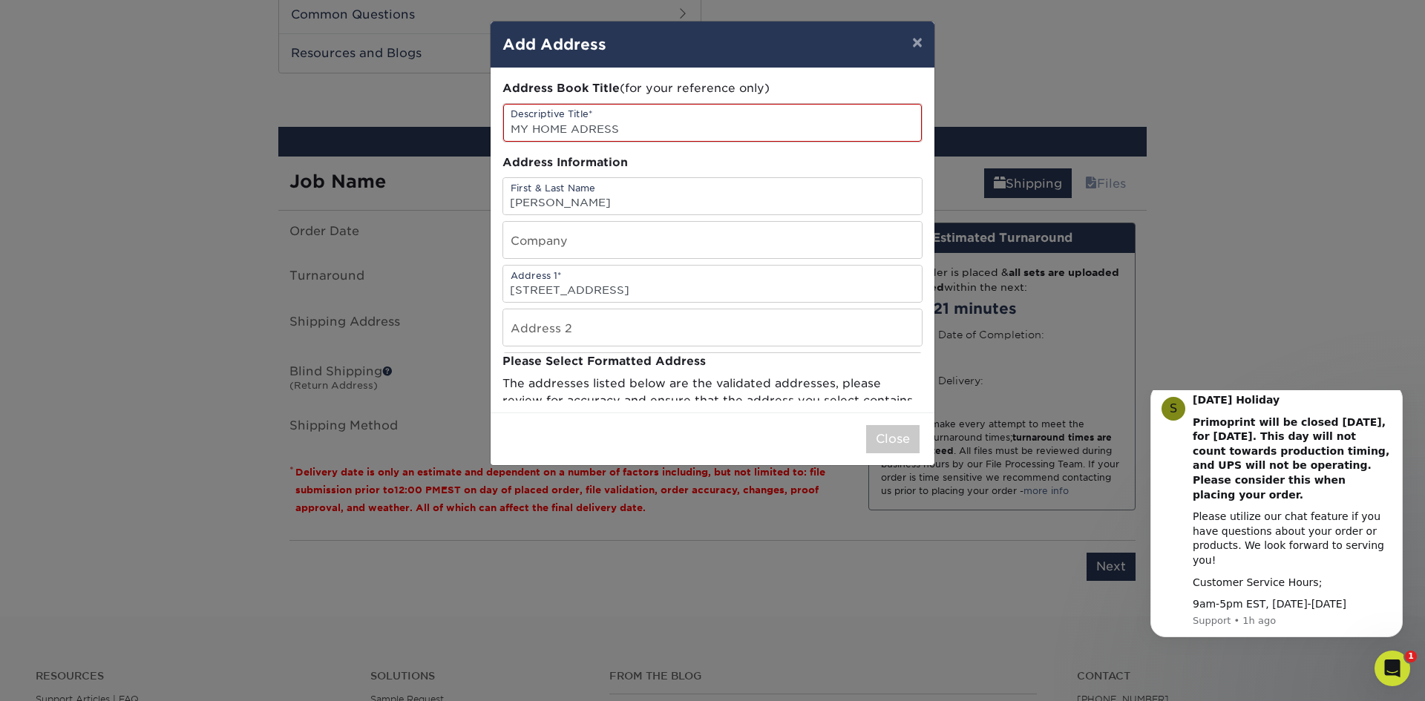
scroll to position [0, 0]
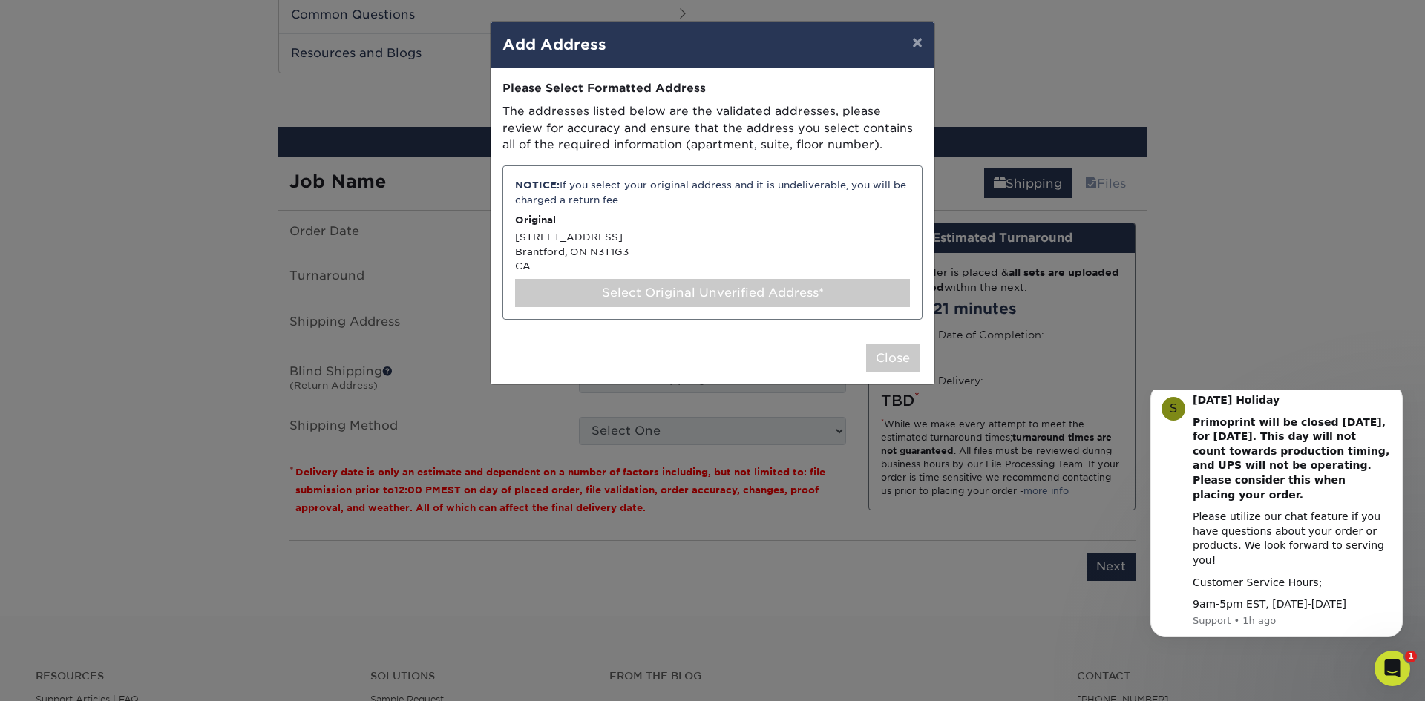
click at [569, 231] on div "NOTICE: If you select your original address and it is undeliverable, you will b…" at bounding box center [712, 243] width 420 height 154
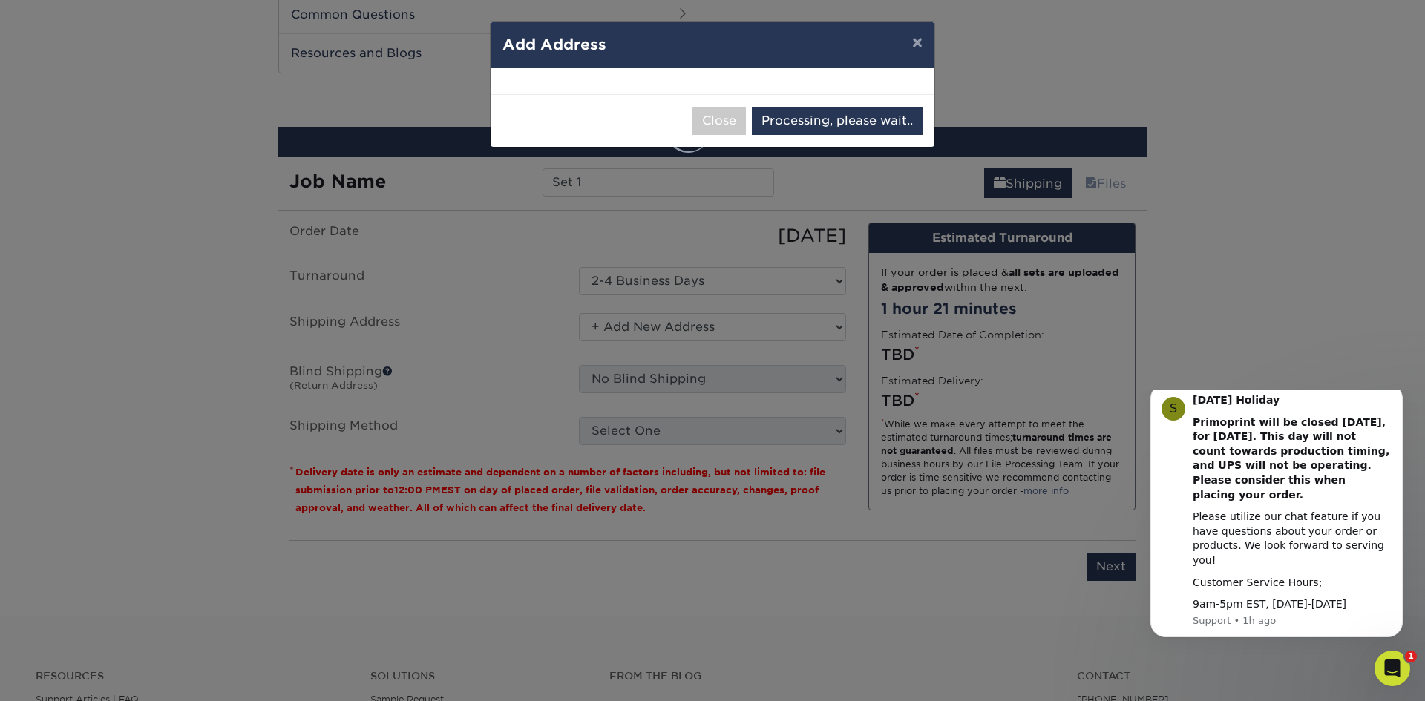
select select "285519"
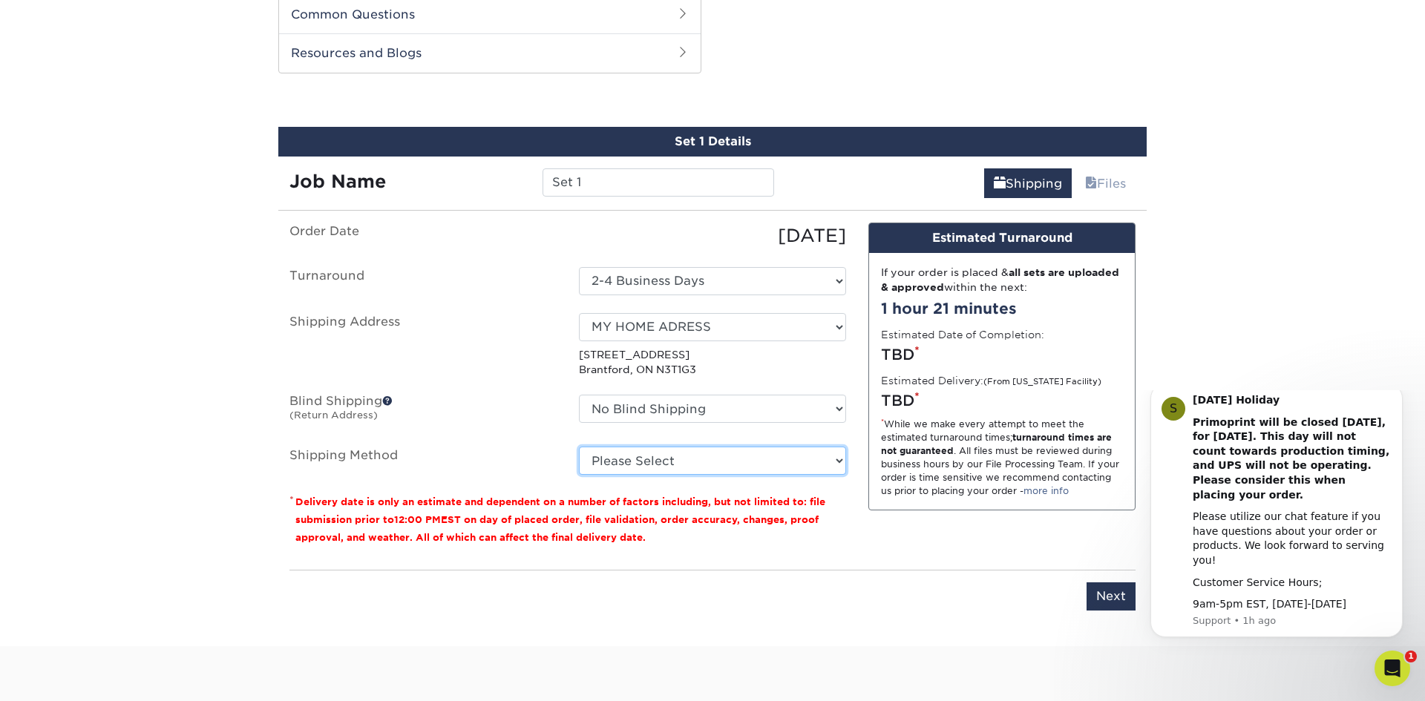
click at [666, 452] on select "Please Select Worldwide Expedited (+$46.20) Standard (+$47.69) Worldwide Expres…" at bounding box center [712, 461] width 267 height 28
click at [579, 447] on select "Please Select Worldwide Expedited (+$46.20) Standard (+$47.69) Worldwide Expres…" at bounding box center [712, 461] width 267 height 28
click at [802, 456] on select "Please Select Worldwide Expedited (+$46.20) Standard (+$47.69) Worldwide Expres…" at bounding box center [712, 461] width 267 height 28
click at [579, 447] on select "Please Select Worldwide Expedited (+$46.20) Standard (+$47.69) Worldwide Expres…" at bounding box center [712, 461] width 267 height 28
click at [783, 459] on select "Please Select Worldwide Expedited (+$46.20) Standard (+$47.69) Worldwide Expres…" at bounding box center [712, 461] width 267 height 28
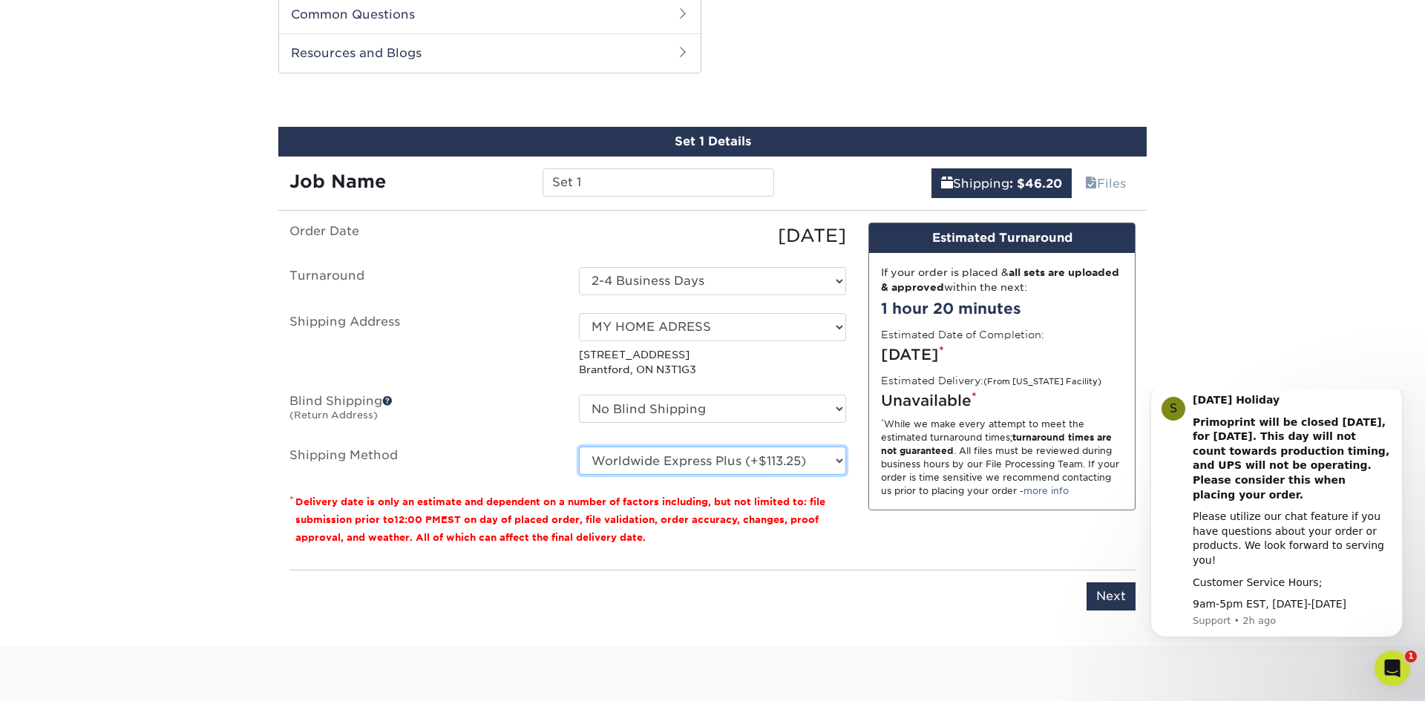
click at [579, 447] on select "Please Select Worldwide Expedited (+$46.20) Standard (+$47.69) Worldwide Expres…" at bounding box center [712, 461] width 267 height 28
click at [784, 459] on select "Please Select Worldwide Expedited (+$46.20) Standard (+$47.69) Worldwide Expres…" at bounding box center [712, 461] width 267 height 28
click at [579, 447] on select "Please Select Worldwide Expedited (+$46.20) Standard (+$47.69) Worldwide Expres…" at bounding box center [712, 461] width 267 height 28
click at [738, 465] on select "Please Select Worldwide Expedited (+$46.20) Standard (+$47.69) Worldwide Expres…" at bounding box center [712, 461] width 267 height 28
click at [579, 447] on select "Please Select Worldwide Expedited (+$46.20) Standard (+$47.69) Worldwide Expres…" at bounding box center [712, 461] width 267 height 28
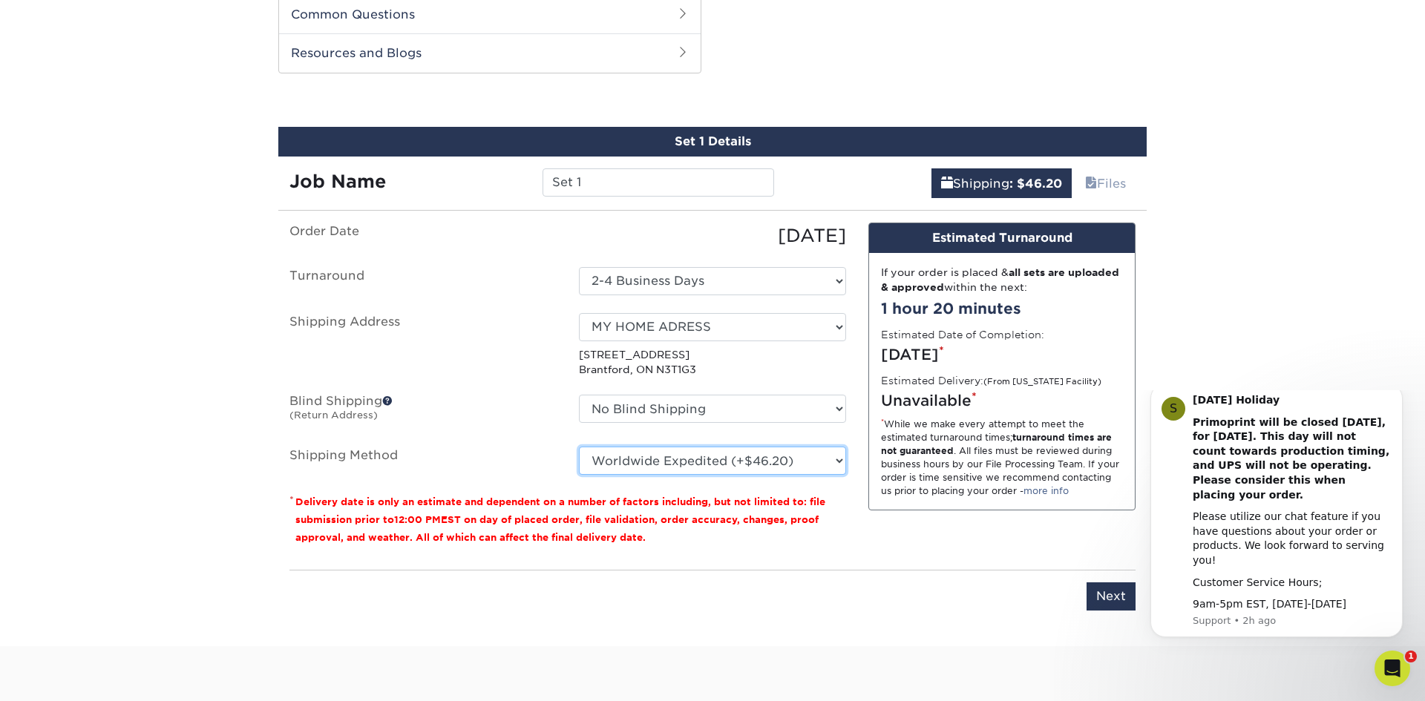
click at [724, 453] on select "Please Select Worldwide Expedited (+$46.20) Standard (+$47.69) Worldwide Expres…" at bounding box center [712, 461] width 267 height 28
click at [579, 447] on select "Please Select Worldwide Expedited (+$46.20) Standard (+$47.69) Worldwide Expres…" at bounding box center [712, 461] width 267 height 28
click at [724, 462] on select "Please Select Worldwide Expedited (+$46.20) Standard (+$47.69) Worldwide Expres…" at bounding box center [712, 461] width 267 height 28
select select "07"
click at [579, 447] on select "Please Select Worldwide Expedited (+$46.20) Standard (+$47.69) Worldwide Expres…" at bounding box center [712, 461] width 267 height 28
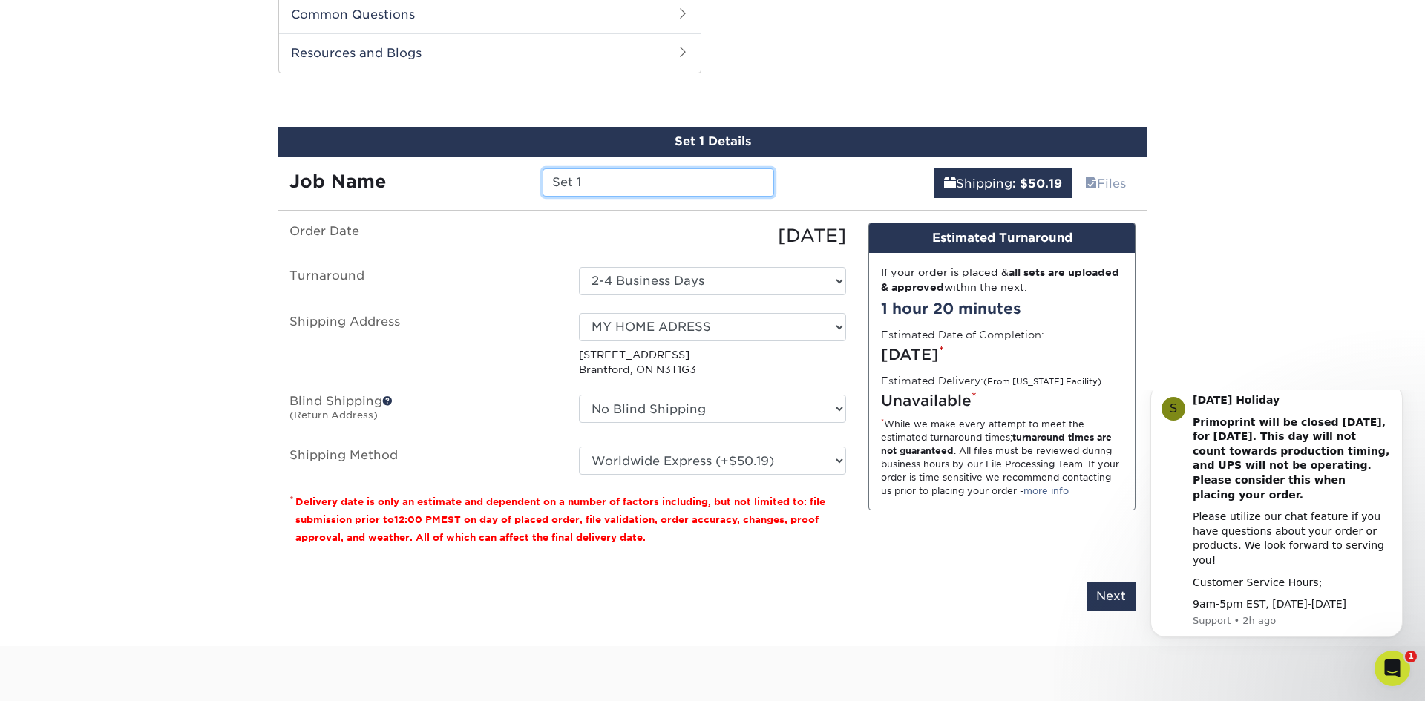
click at [684, 191] on input "Set 1" at bounding box center [658, 182] width 231 height 28
type input "S"
type input "R"
type input "multiple sets including Retro Bruins"
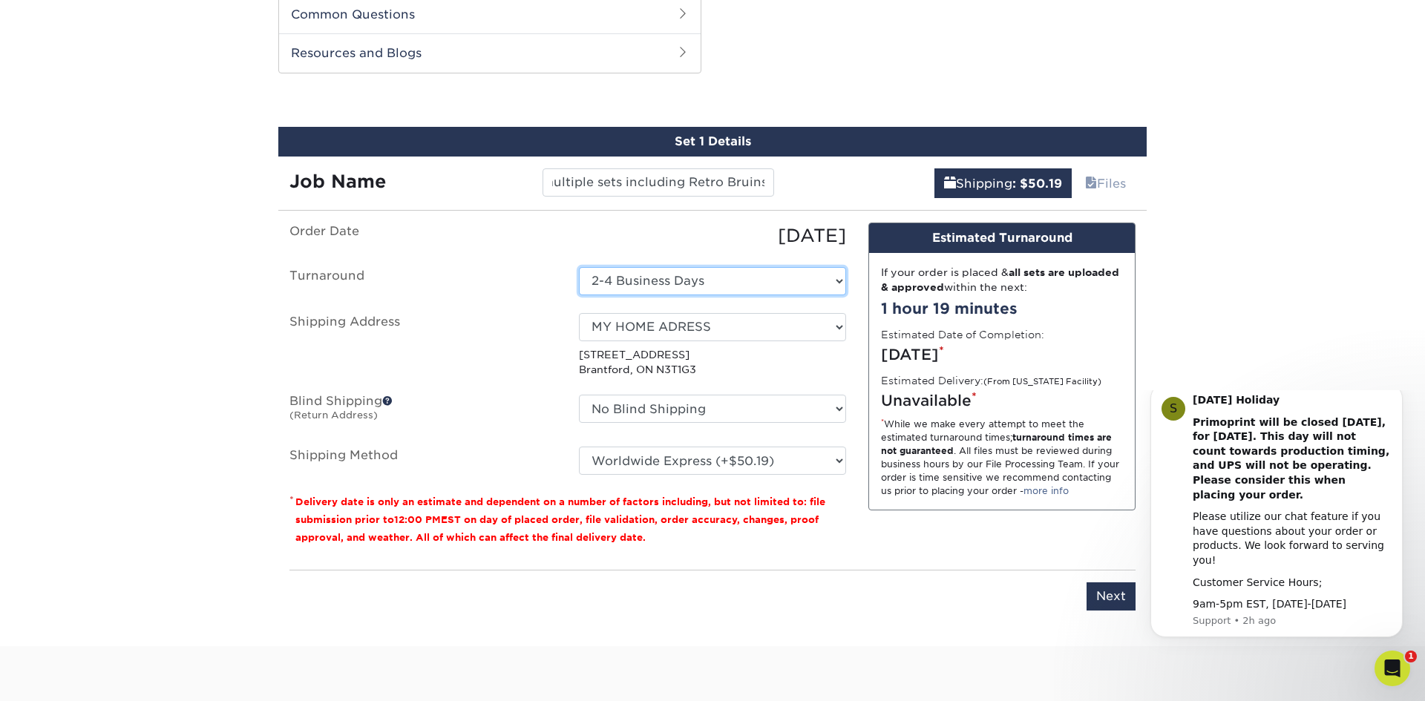
click at [753, 278] on select "Select One 2-4 Business Days" at bounding box center [712, 281] width 267 height 28
click at [742, 277] on select "Select One 2-4 Business Days" at bounding box center [712, 281] width 267 height 28
click at [1088, 588] on input "Next" at bounding box center [1111, 597] width 49 height 28
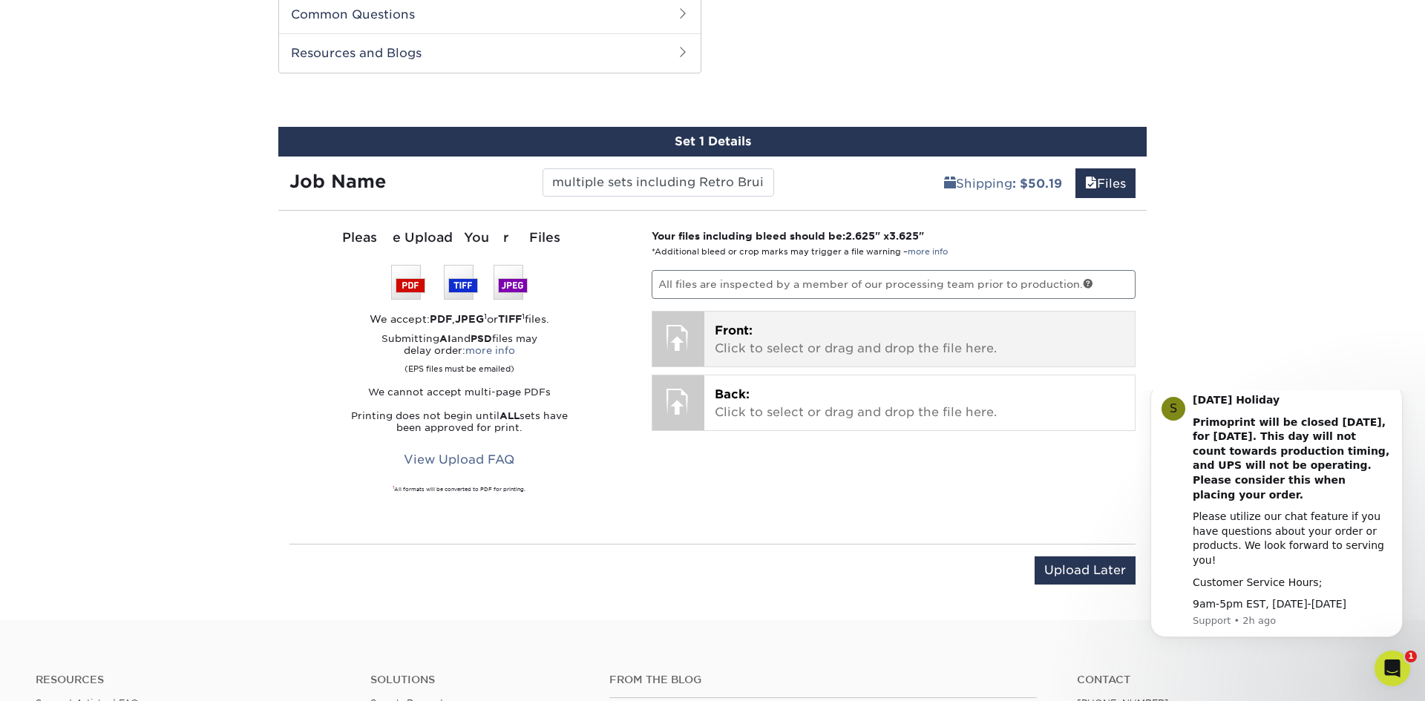
click at [750, 336] on span "Front:" at bounding box center [734, 331] width 38 height 14
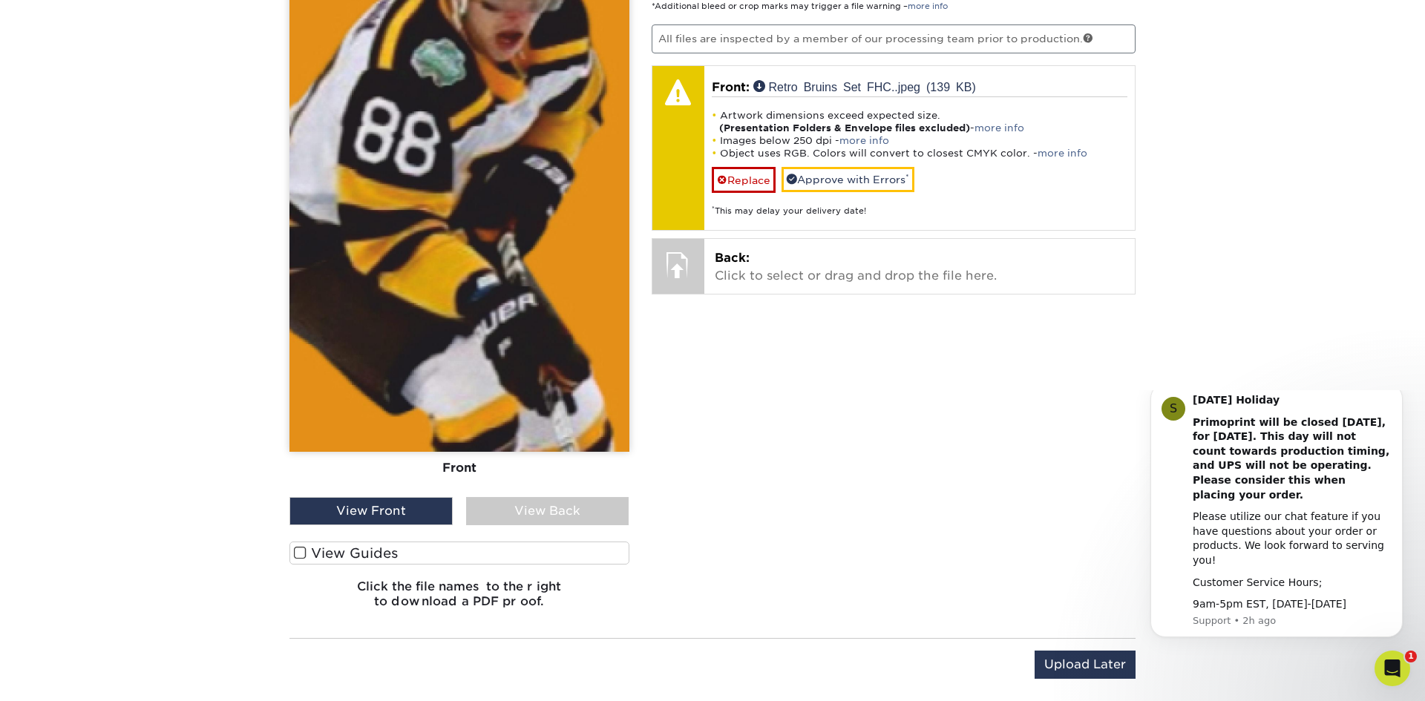
scroll to position [1044, 0]
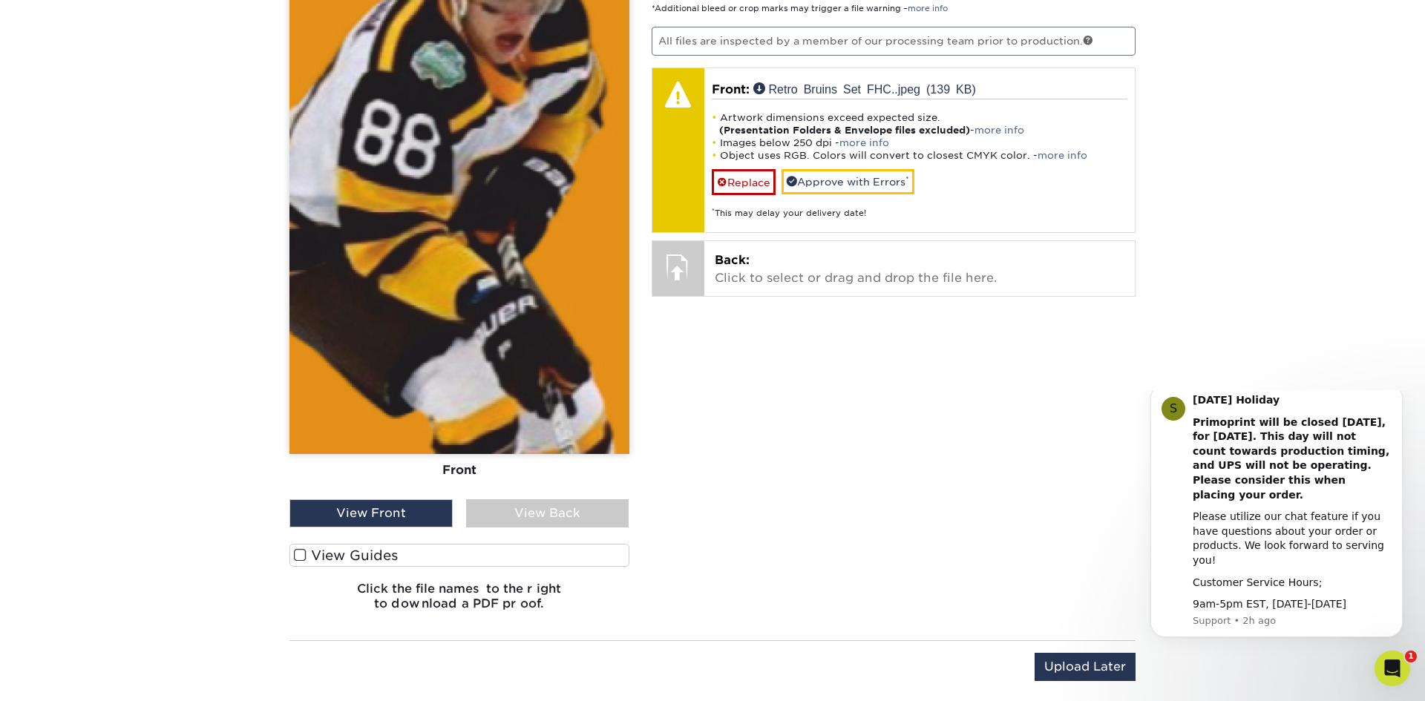
click at [304, 554] on span at bounding box center [300, 555] width 13 height 14
click at [0, 0] on input "View Guides" at bounding box center [0, 0] width 0 height 0
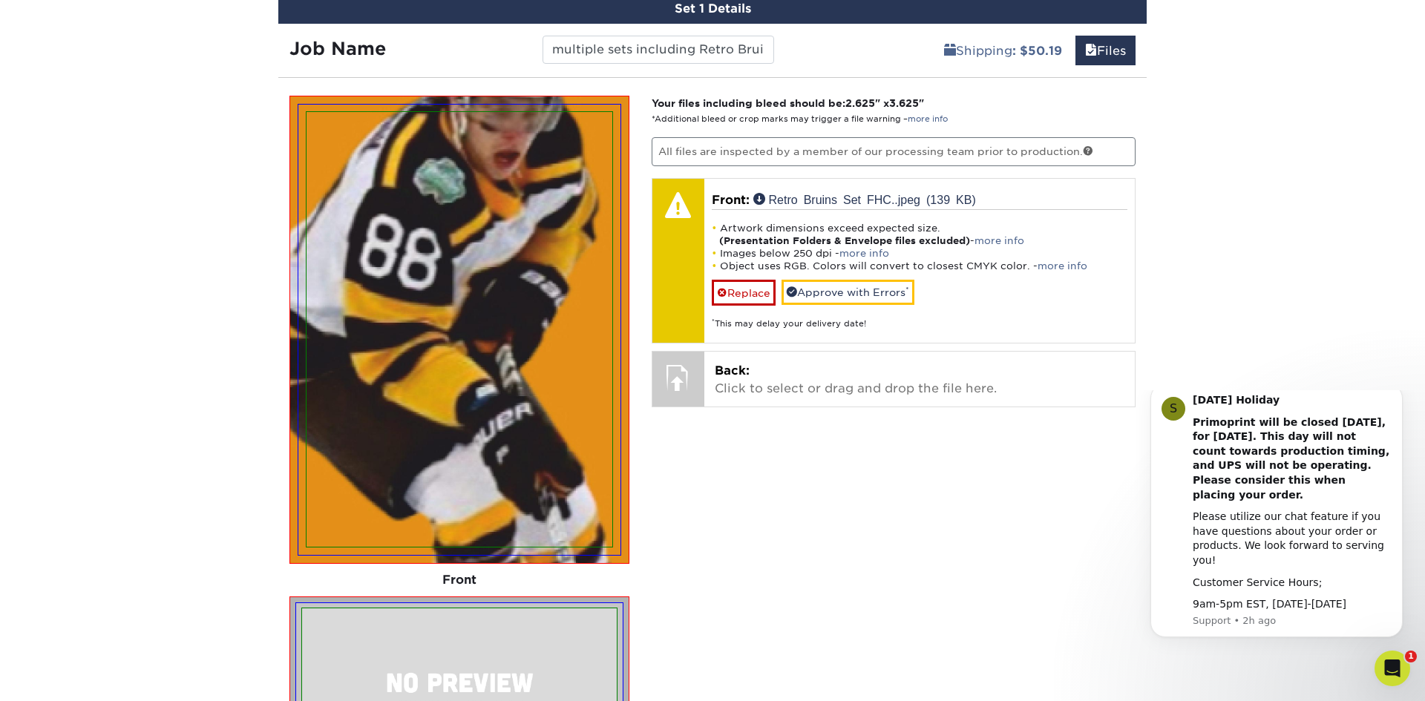
scroll to position [931, 0]
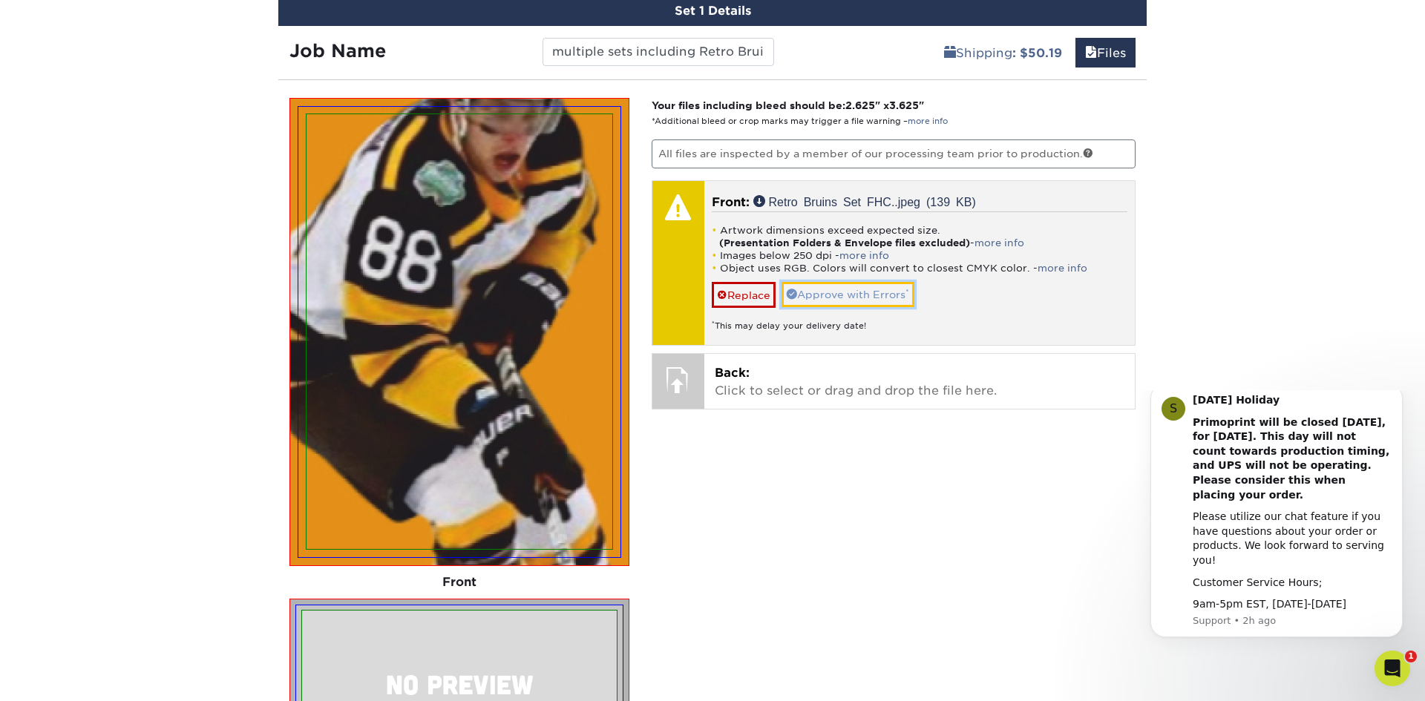
click at [856, 293] on link "Approve with Errors *" at bounding box center [848, 294] width 133 height 25
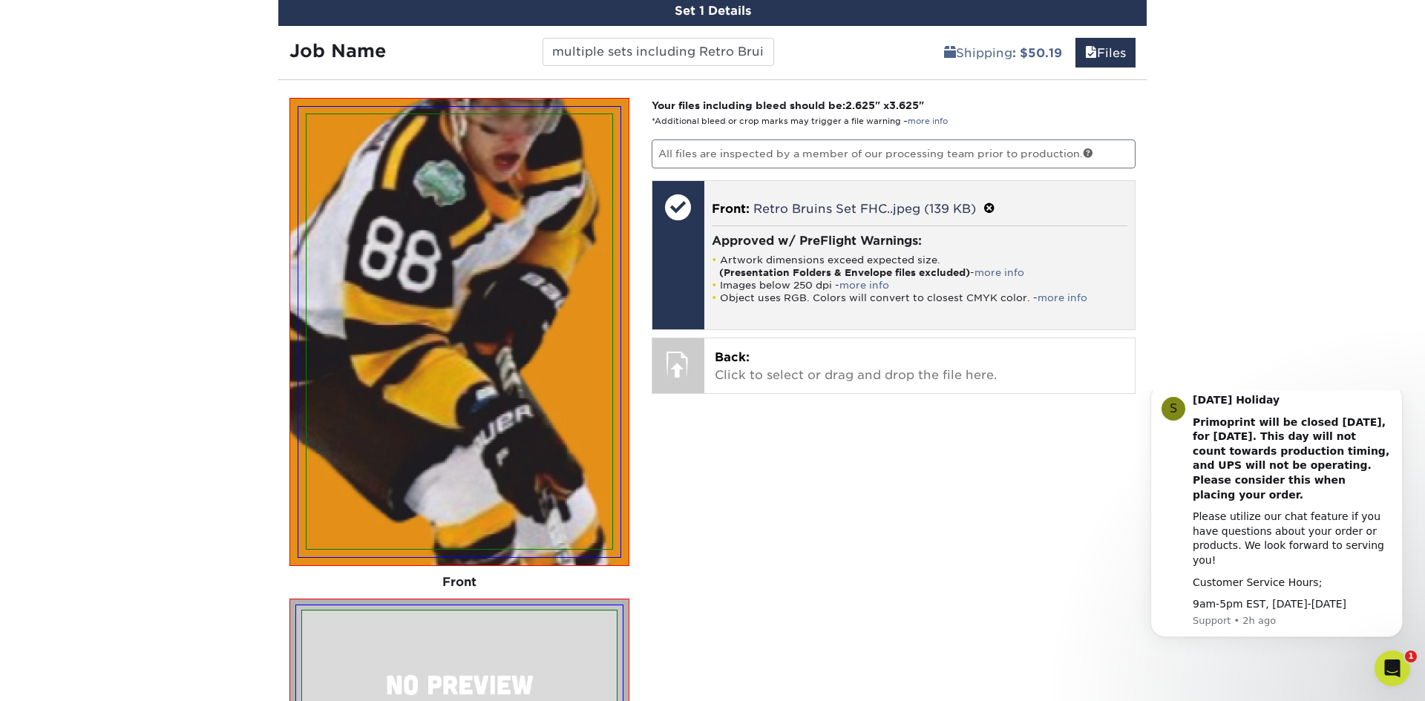
click at [990, 206] on span at bounding box center [989, 209] width 12 height 14
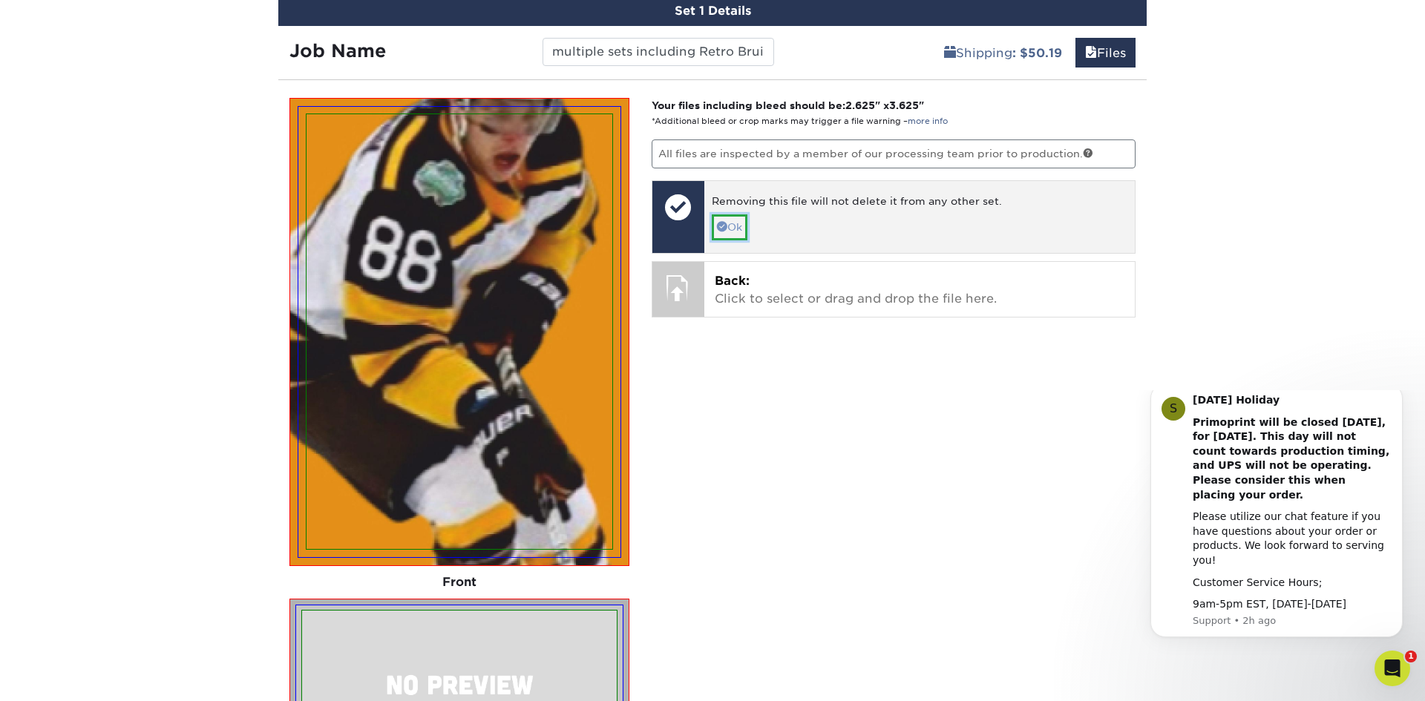
click at [735, 231] on link "Ok" at bounding box center [730, 226] width 36 height 25
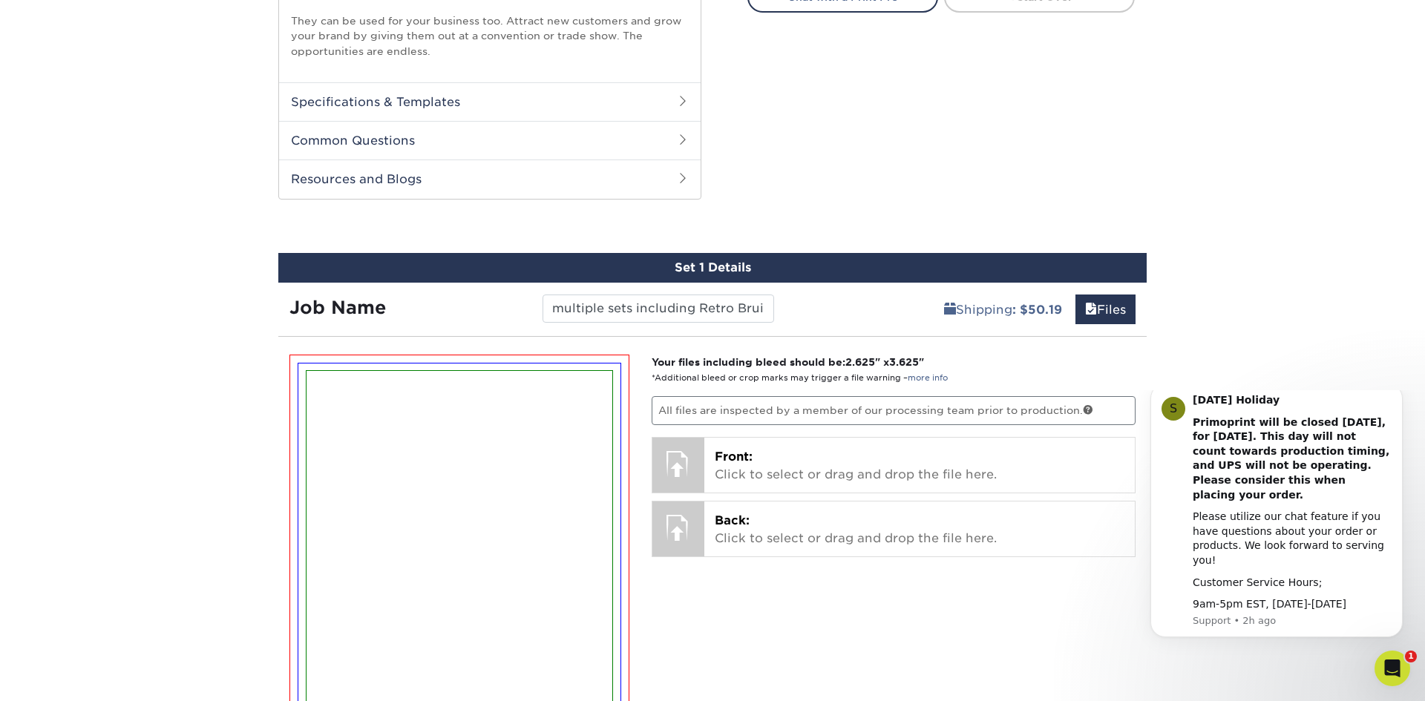
scroll to position [672, 0]
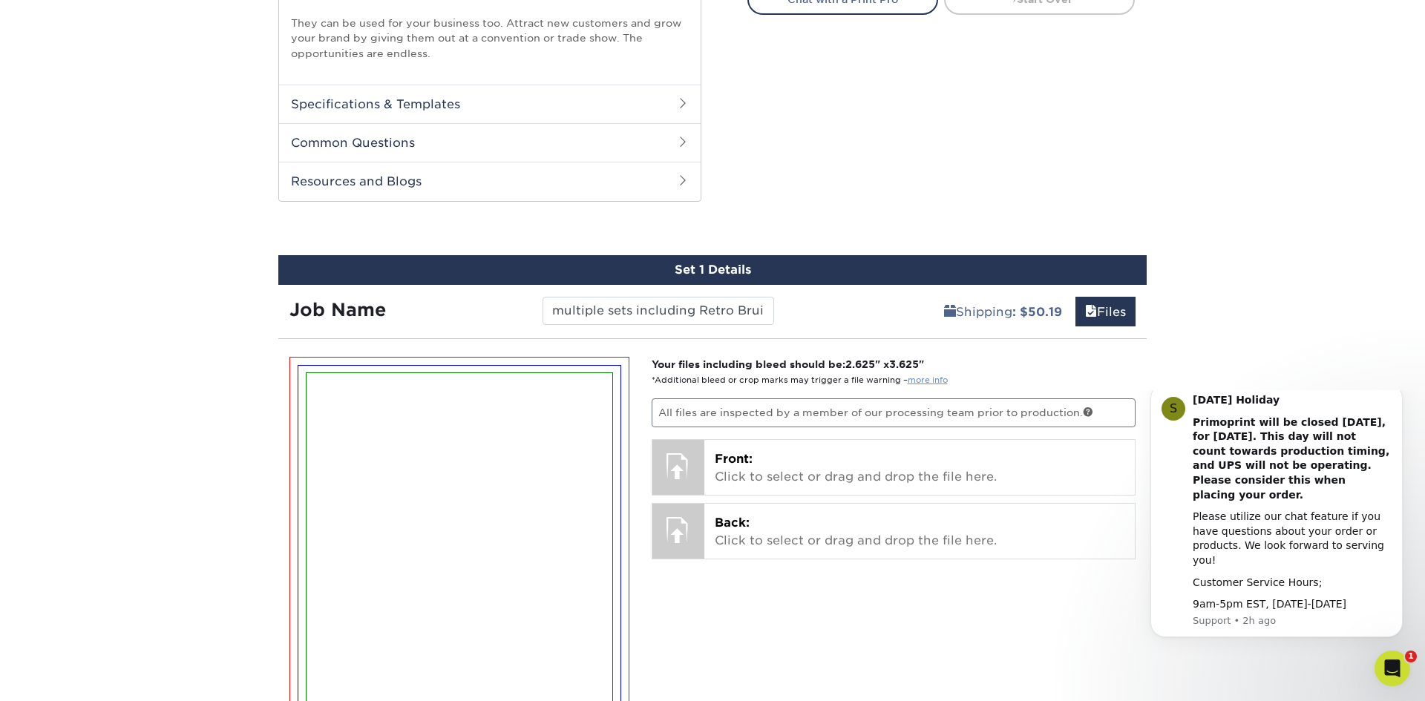
click at [925, 381] on link "more info" at bounding box center [928, 381] width 40 height 10
drag, startPoint x: 851, startPoint y: 363, endPoint x: 930, endPoint y: 364, distance: 78.7
click at [924, 364] on strong "Your files including bleed should be: 2.625 " x 3.625 "" at bounding box center [788, 364] width 272 height 12
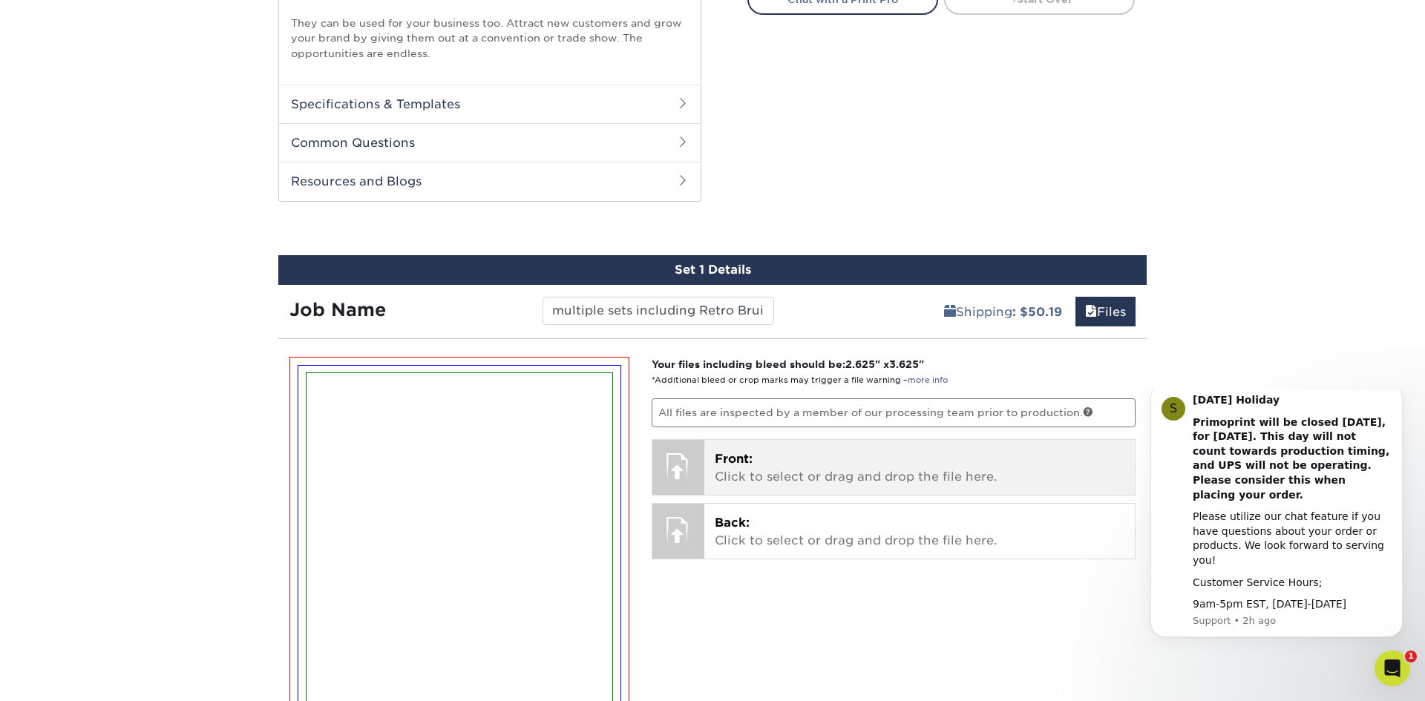
click at [788, 454] on p "Front: Click to select or drag and drop the file here." at bounding box center [920, 469] width 410 height 36
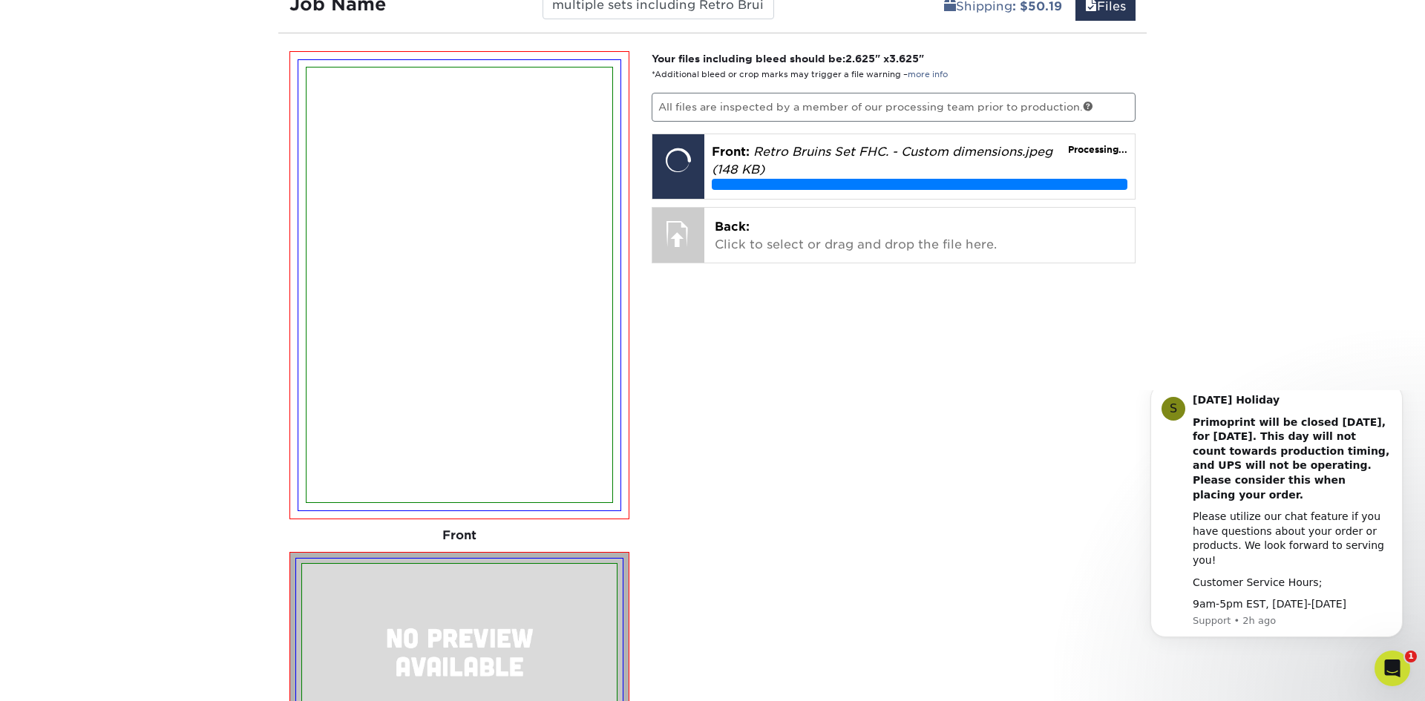
scroll to position [983, 0]
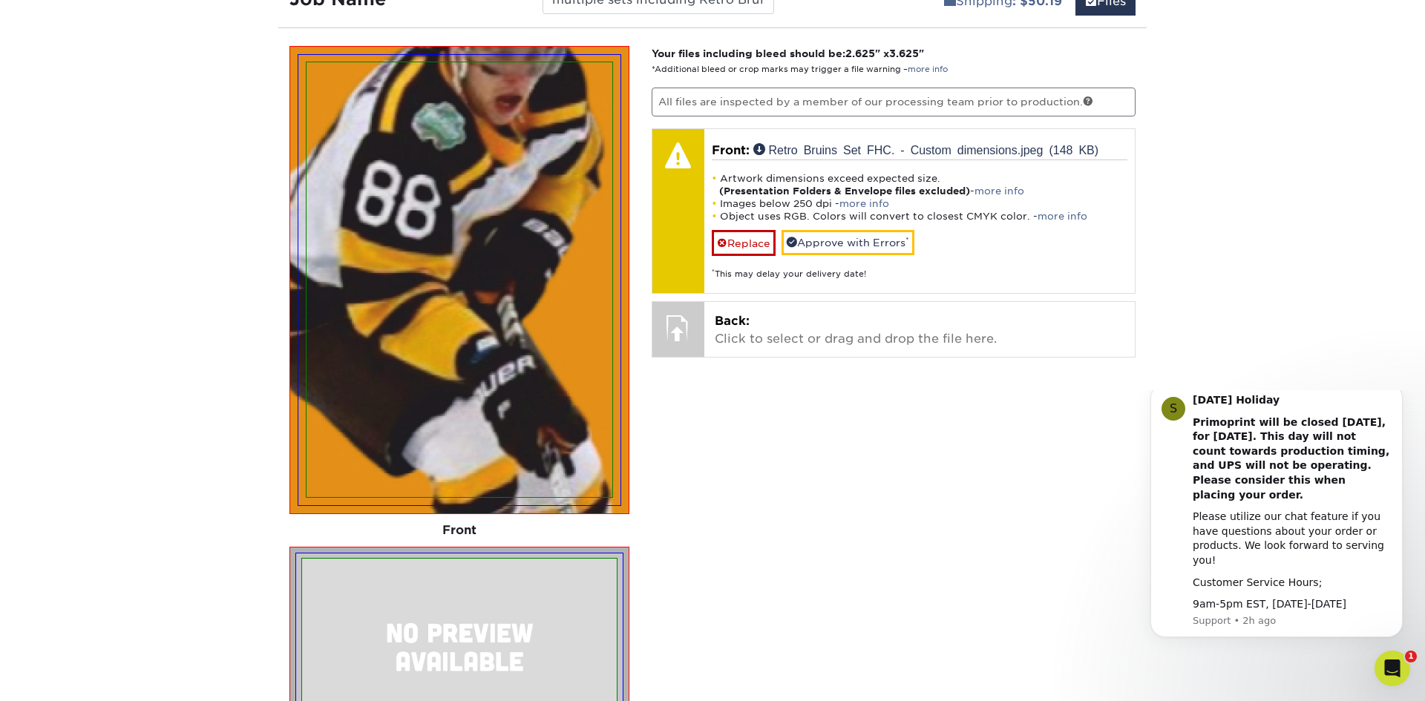
click at [613, 496] on img at bounding box center [459, 280] width 322 height 451
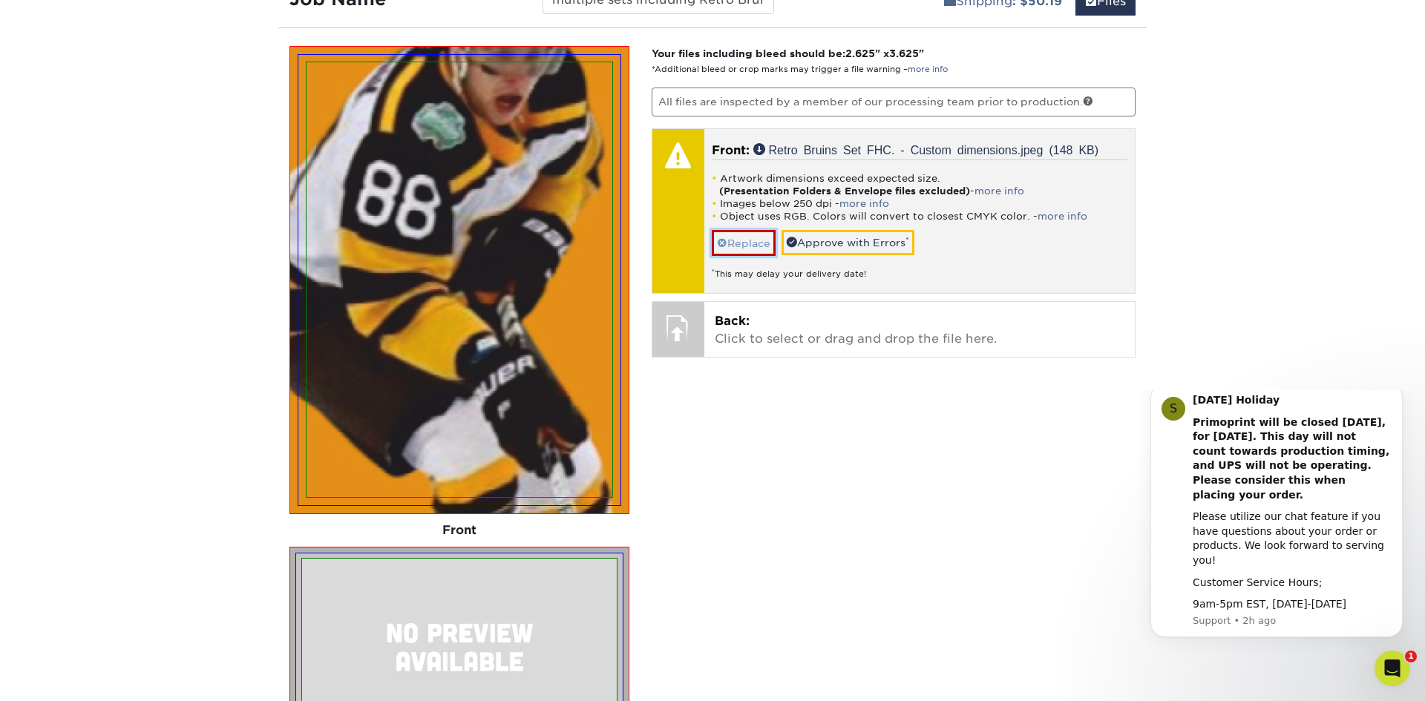
click at [749, 242] on link "Replace" at bounding box center [744, 243] width 64 height 26
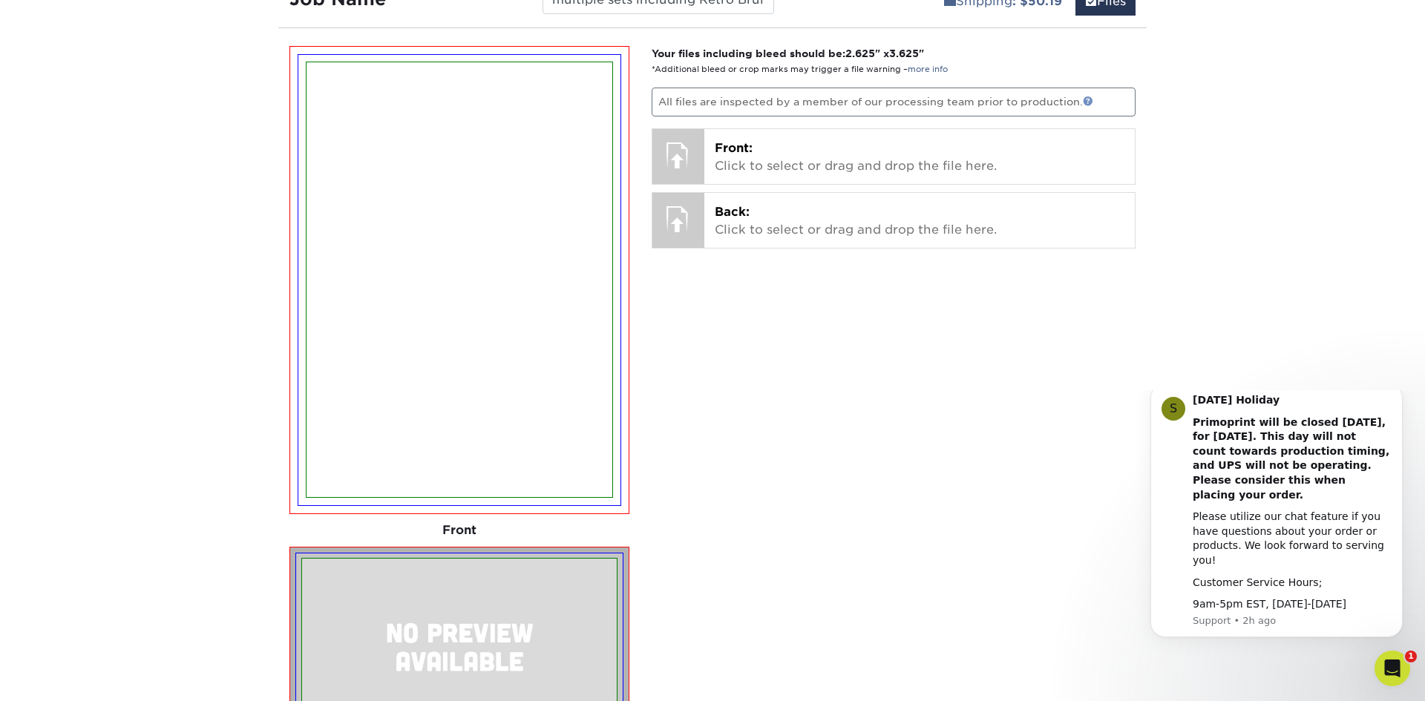
click at [1085, 99] on link at bounding box center [1088, 101] width 10 height 10
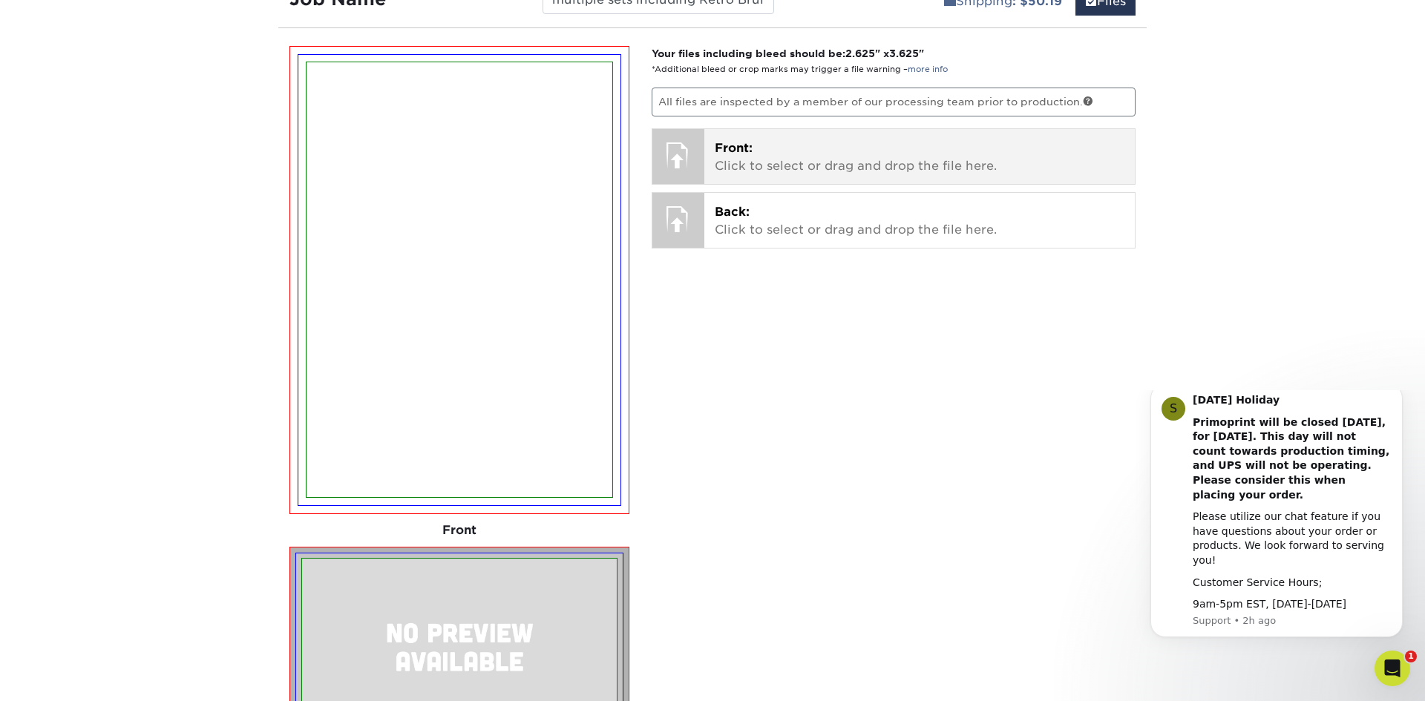
click at [802, 156] on p "Front: Click to select or drag and drop the file here." at bounding box center [920, 158] width 410 height 36
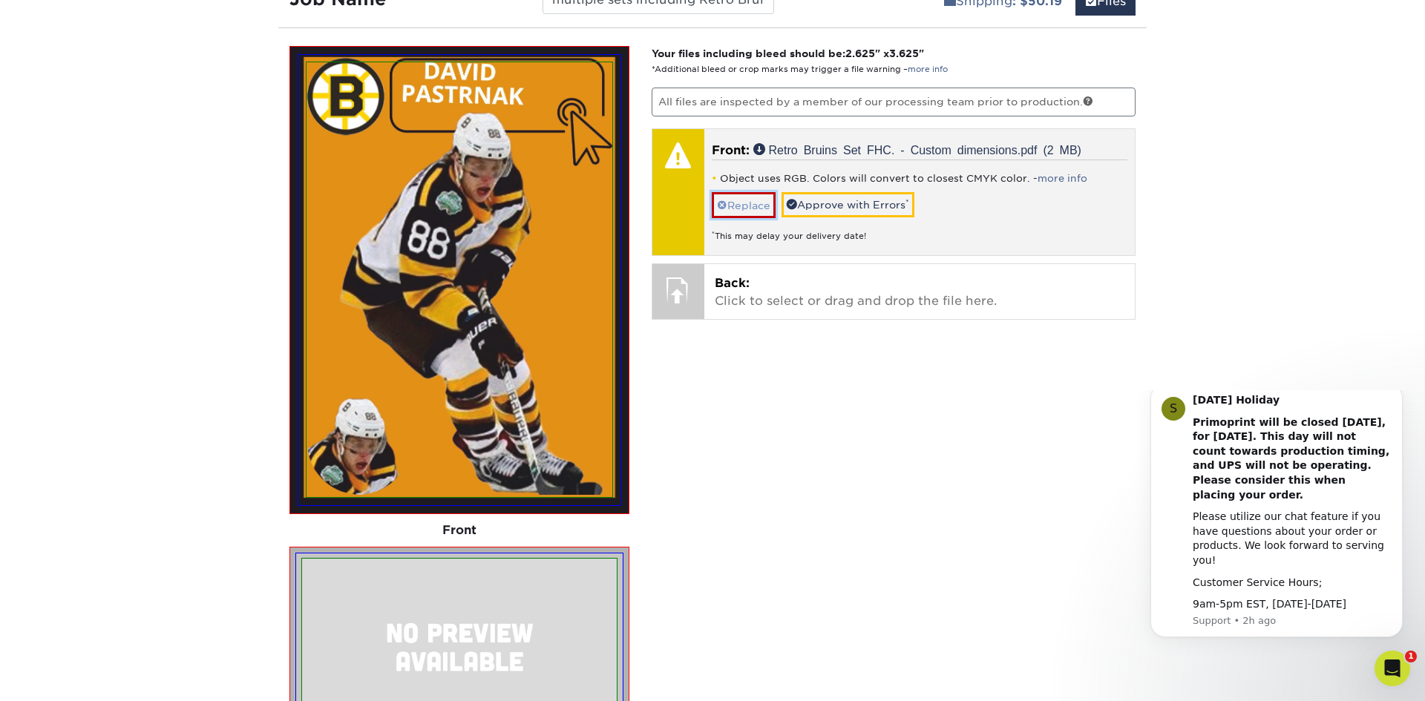
click at [762, 210] on link "Replace" at bounding box center [744, 205] width 64 height 26
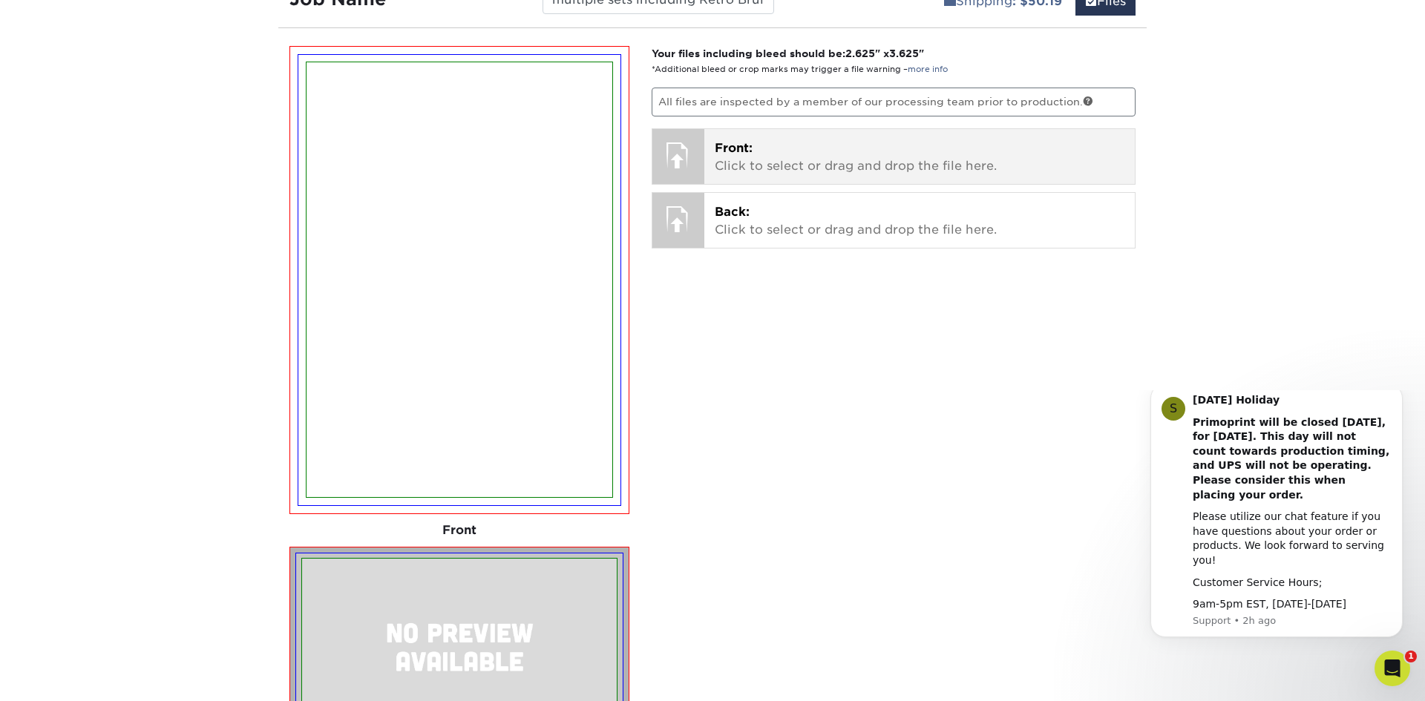
click at [784, 166] on p "Front: Click to select or drag and drop the file here." at bounding box center [920, 158] width 410 height 36
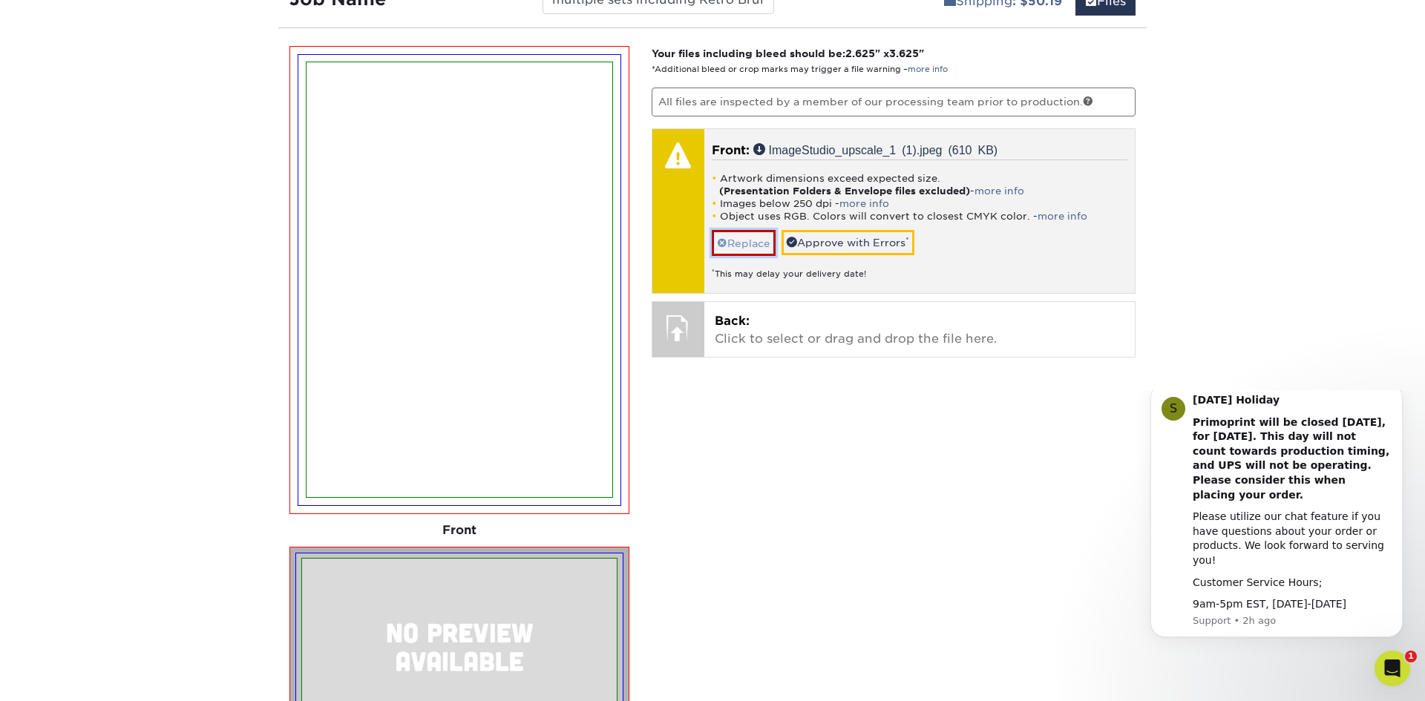
click at [752, 245] on link "Replace" at bounding box center [744, 243] width 64 height 26
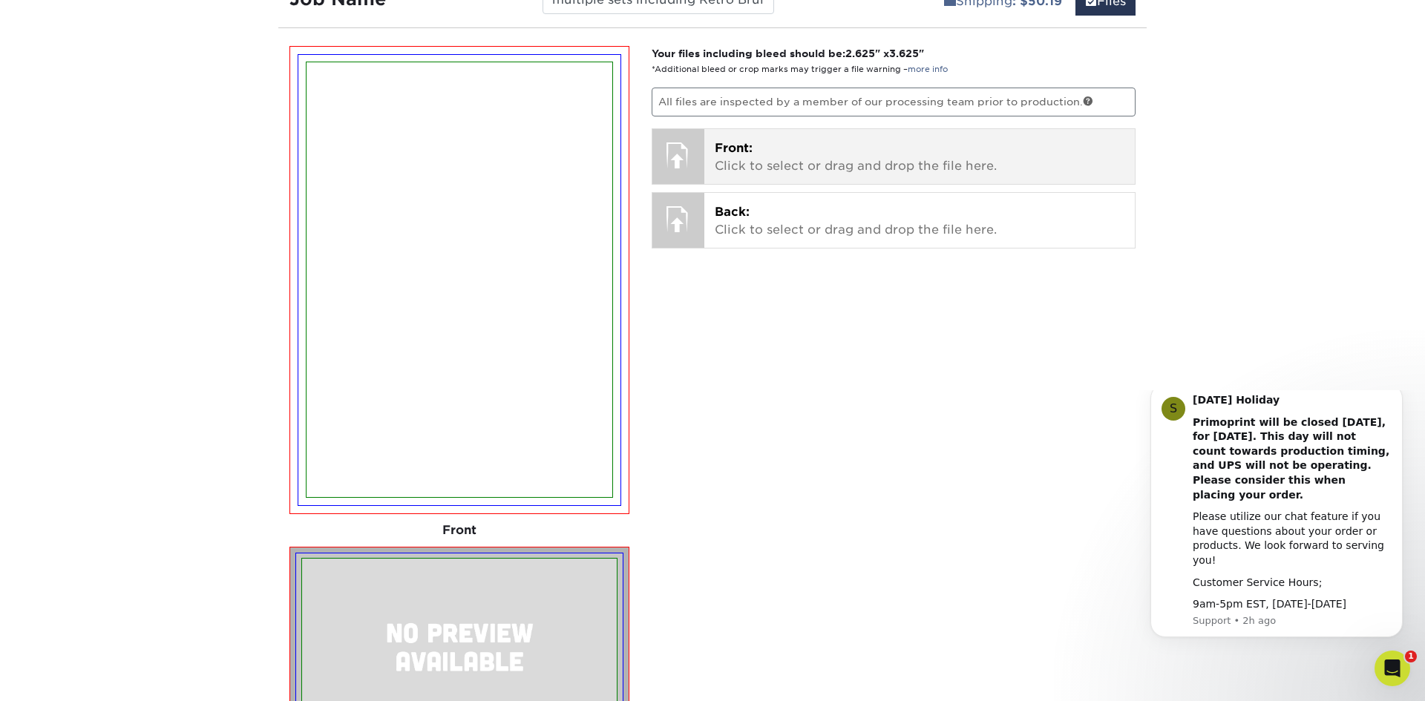
click at [784, 153] on p "Front: Click to select or drag and drop the file here." at bounding box center [920, 158] width 410 height 36
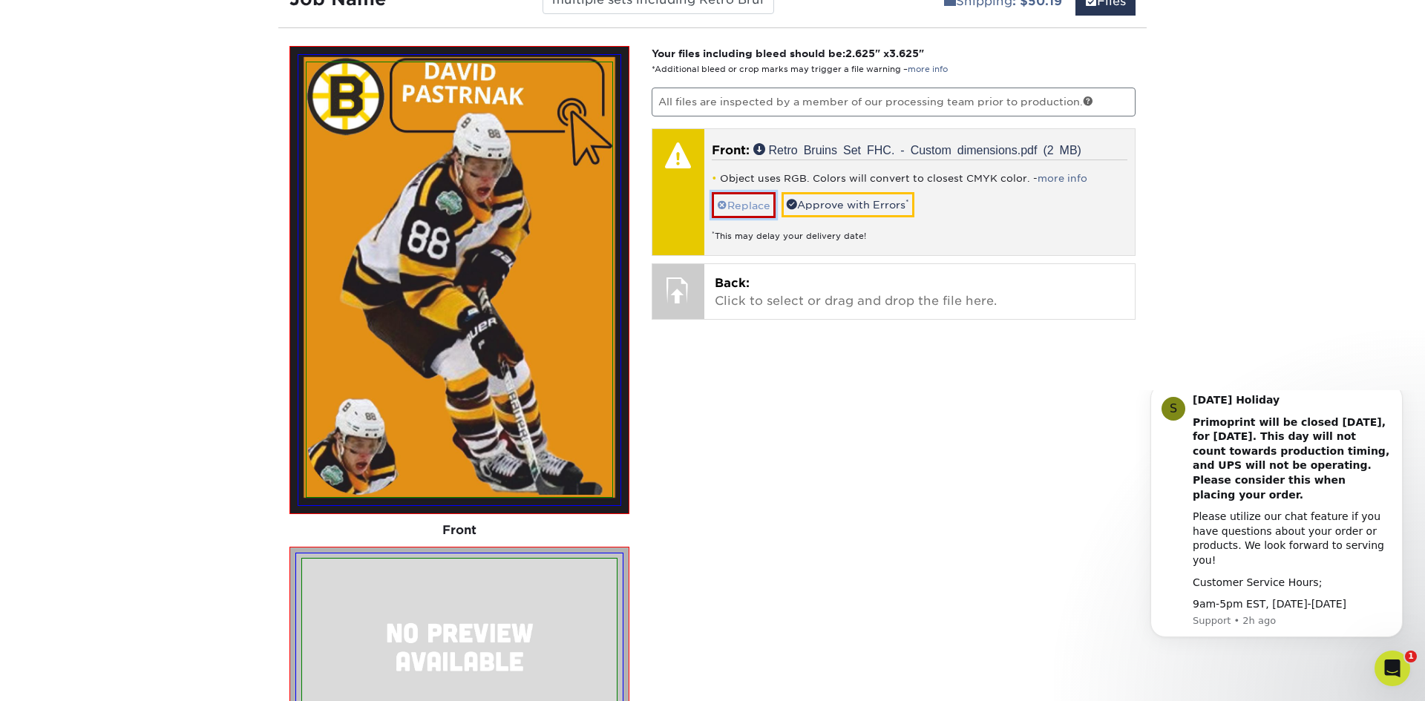
click at [750, 205] on link "Replace" at bounding box center [744, 205] width 64 height 26
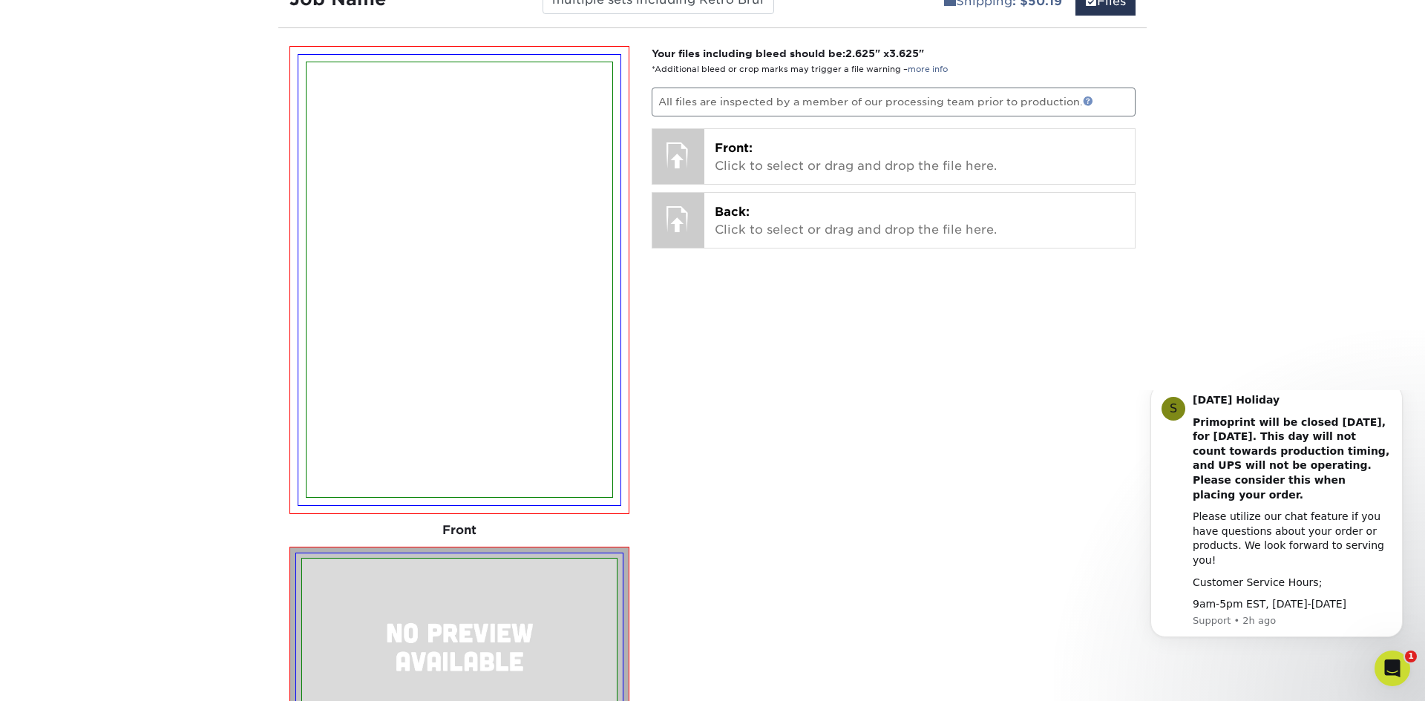
click at [1087, 102] on link at bounding box center [1088, 101] width 10 height 10
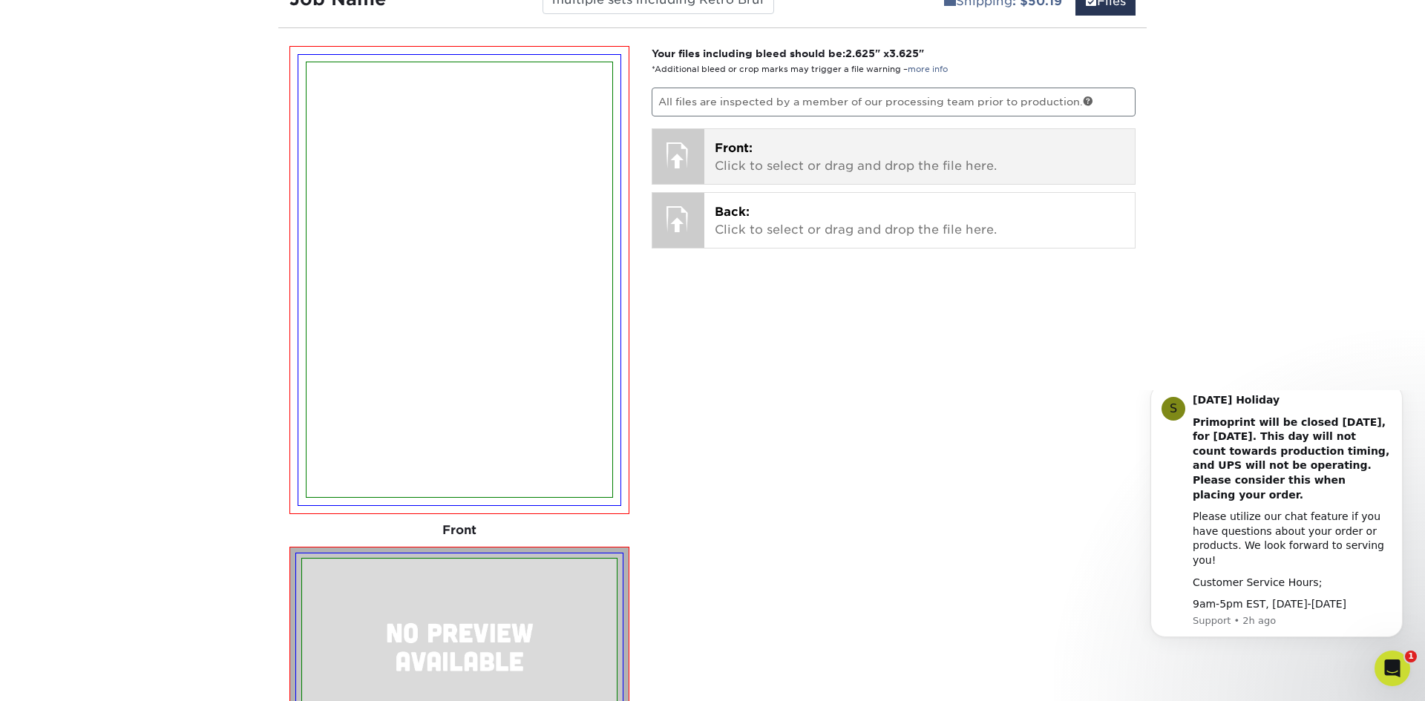
click at [842, 151] on p "Front: Click to select or drag and drop the file here." at bounding box center [920, 158] width 410 height 36
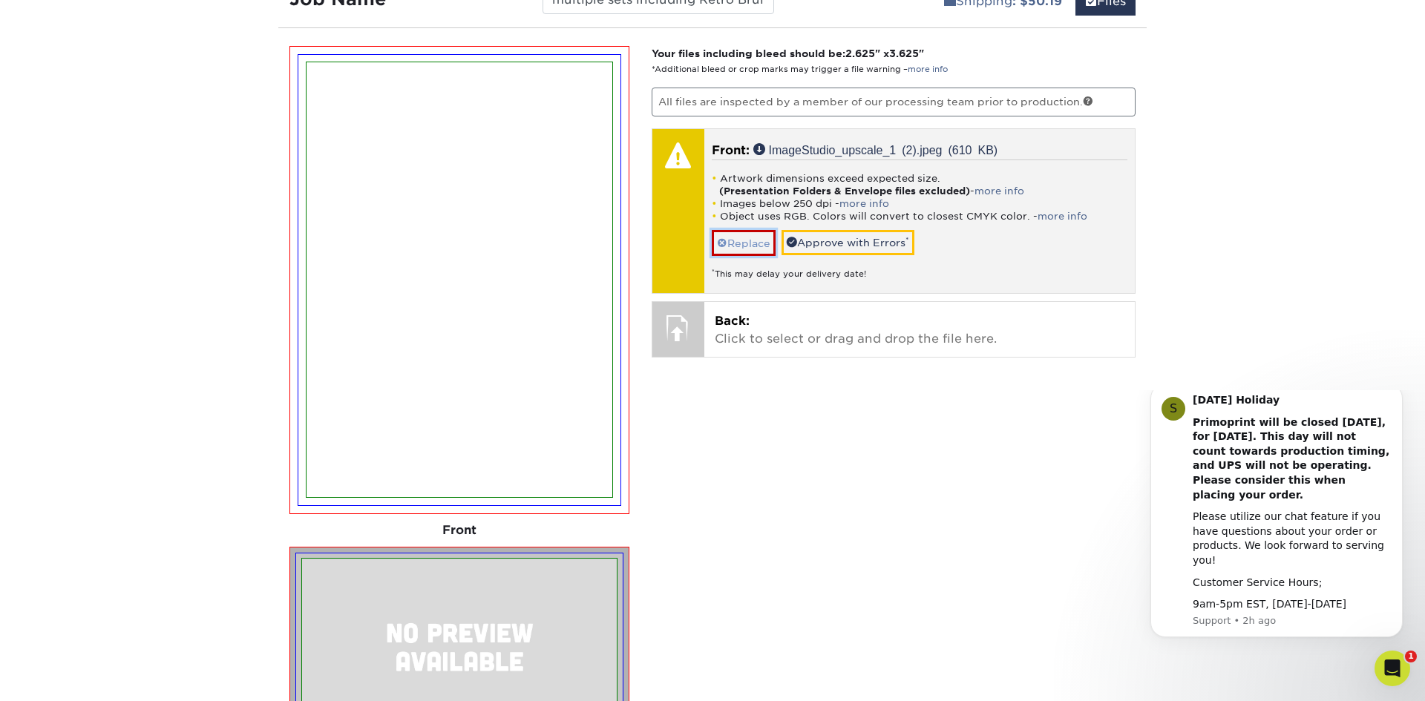
click at [742, 248] on link "Replace" at bounding box center [744, 243] width 64 height 26
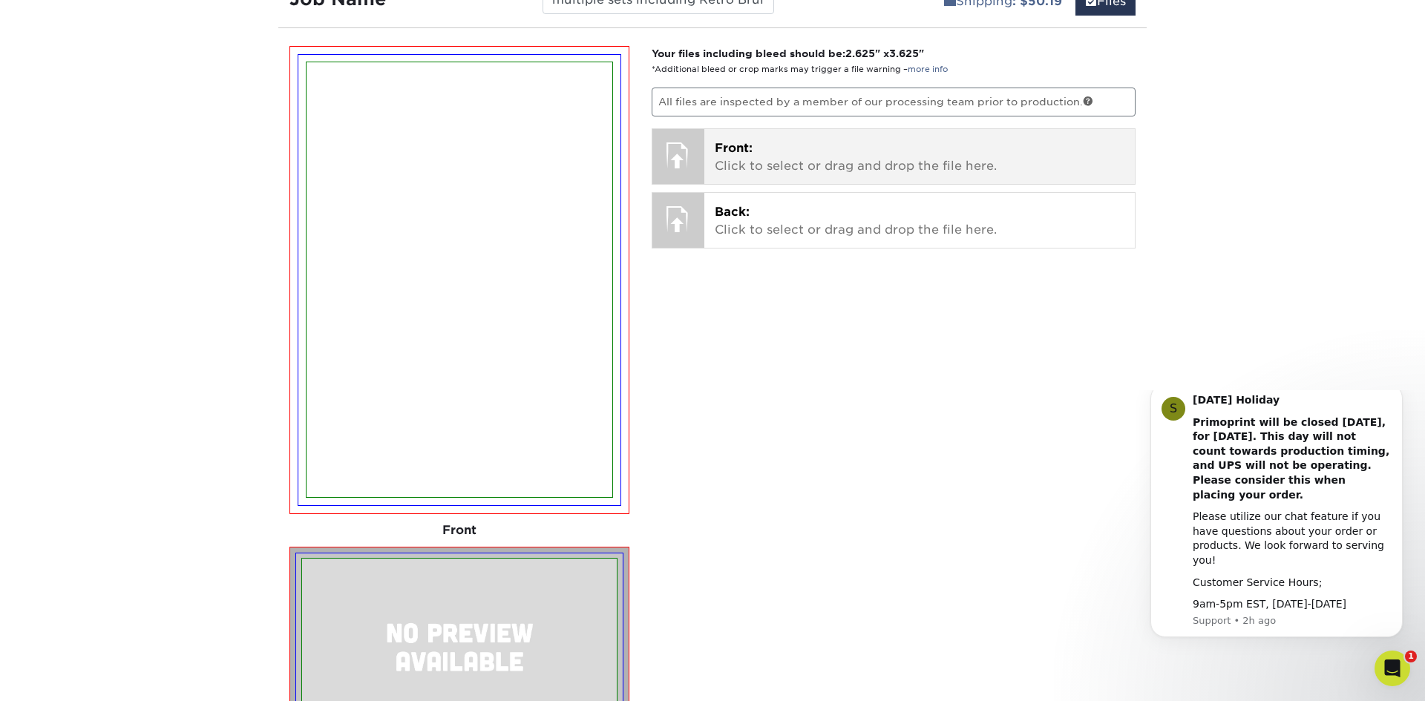
click at [760, 153] on p "Front: Click to select or drag and drop the file here." at bounding box center [920, 158] width 410 height 36
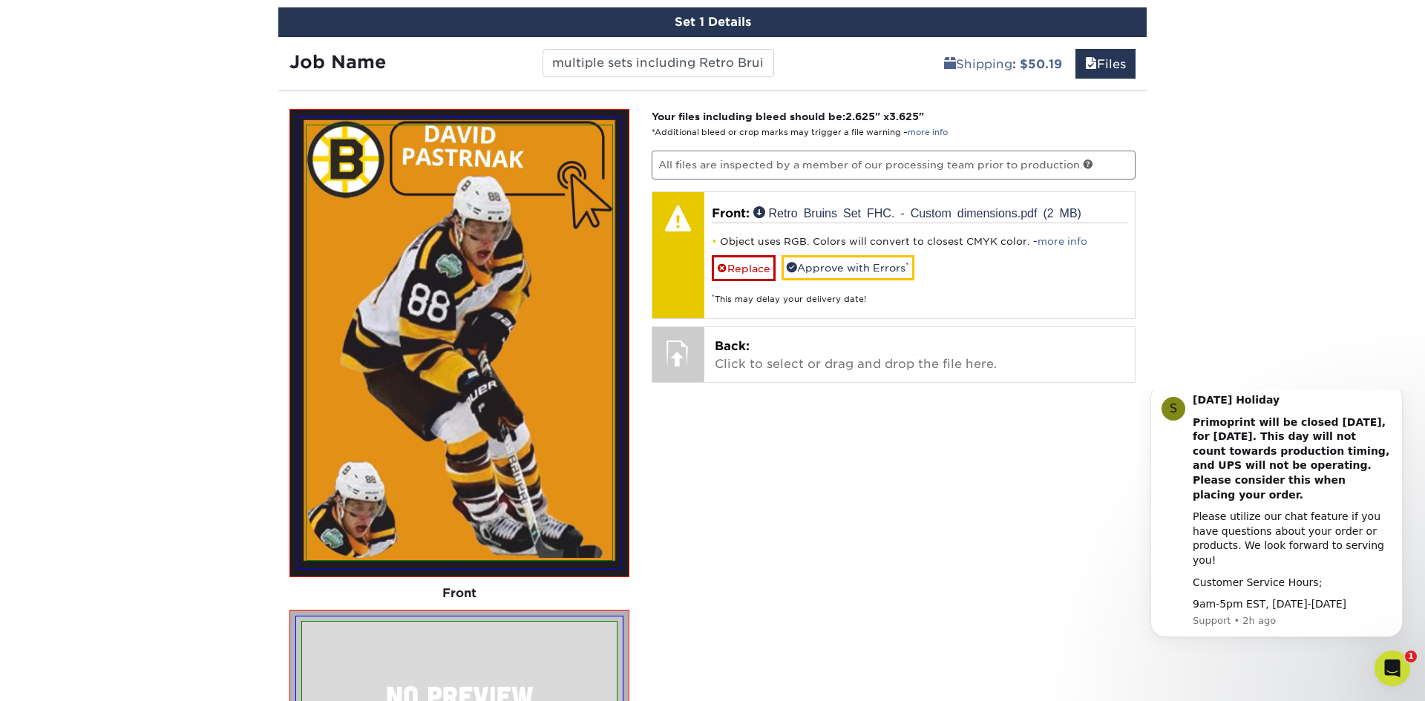
scroll to position [914, 0]
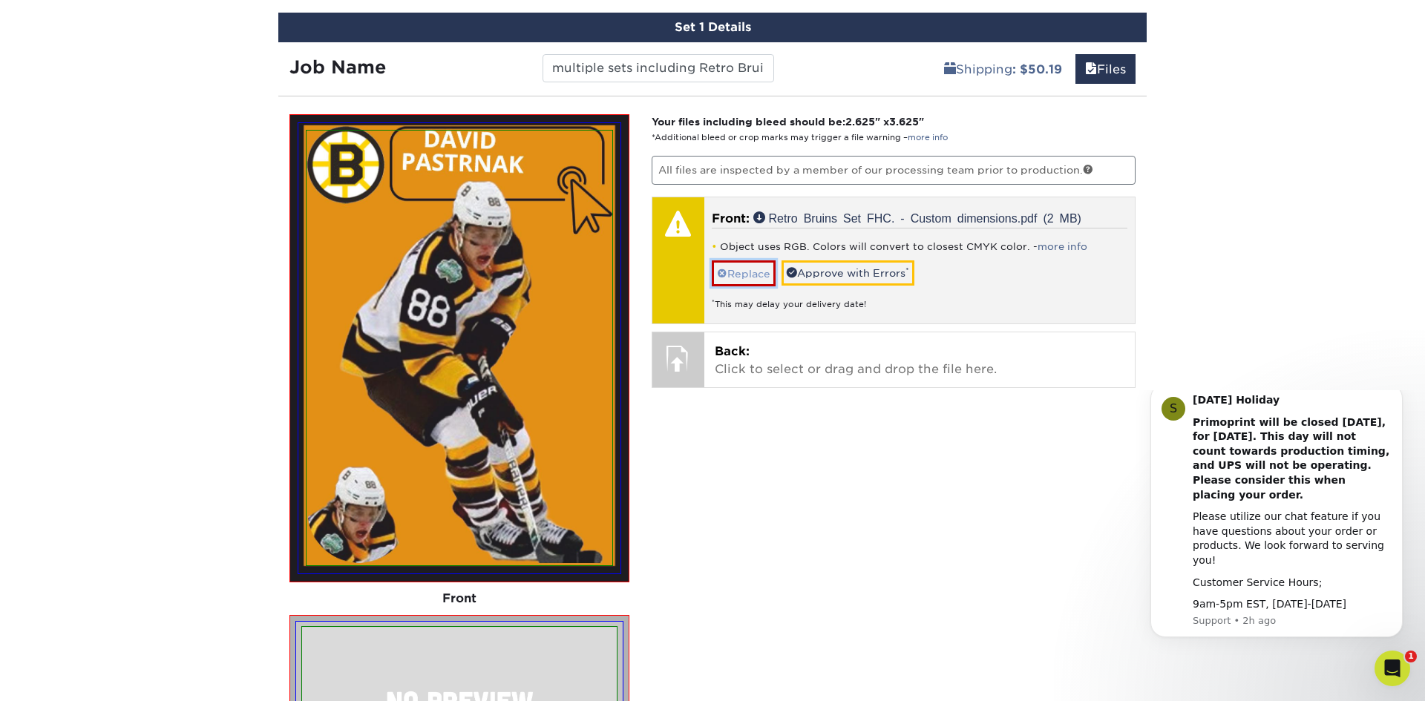
click at [758, 269] on link "Replace" at bounding box center [744, 274] width 64 height 26
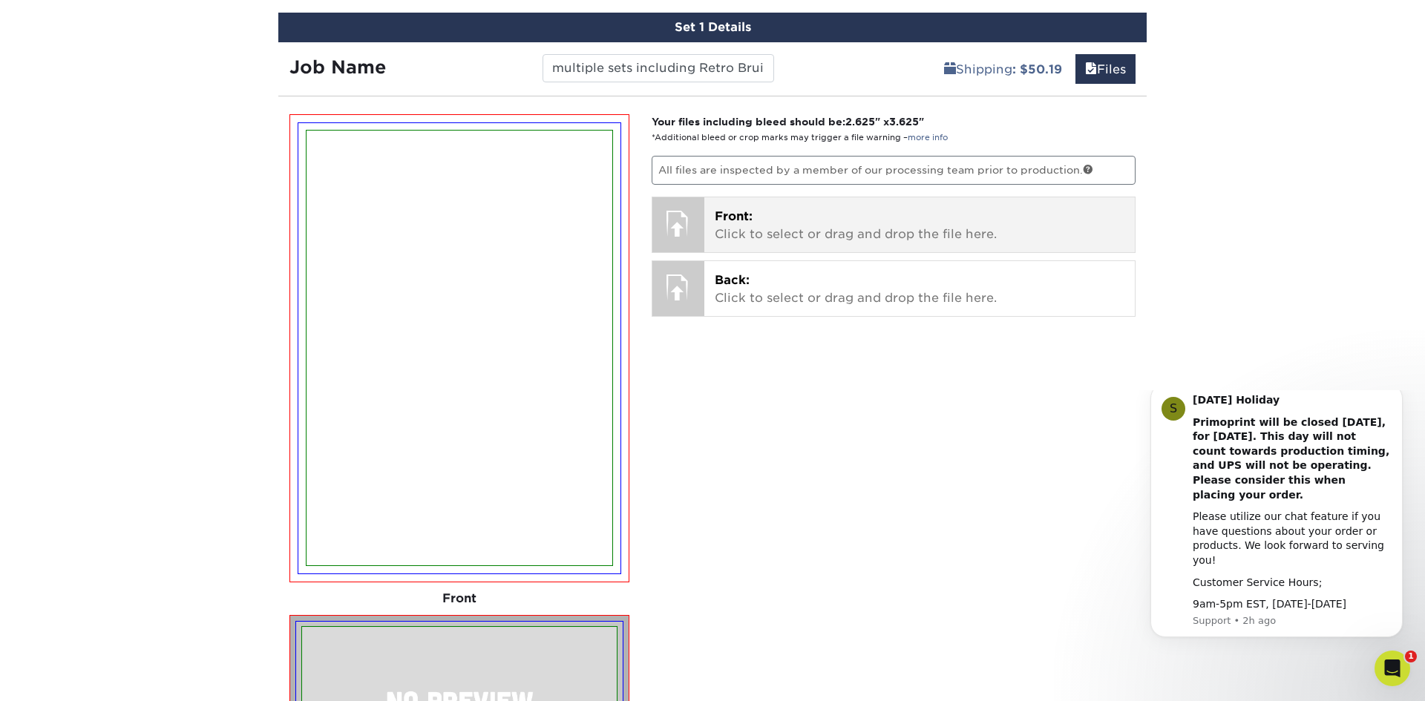
click at [767, 235] on p "Front: Click to select or drag and drop the file here." at bounding box center [920, 226] width 410 height 36
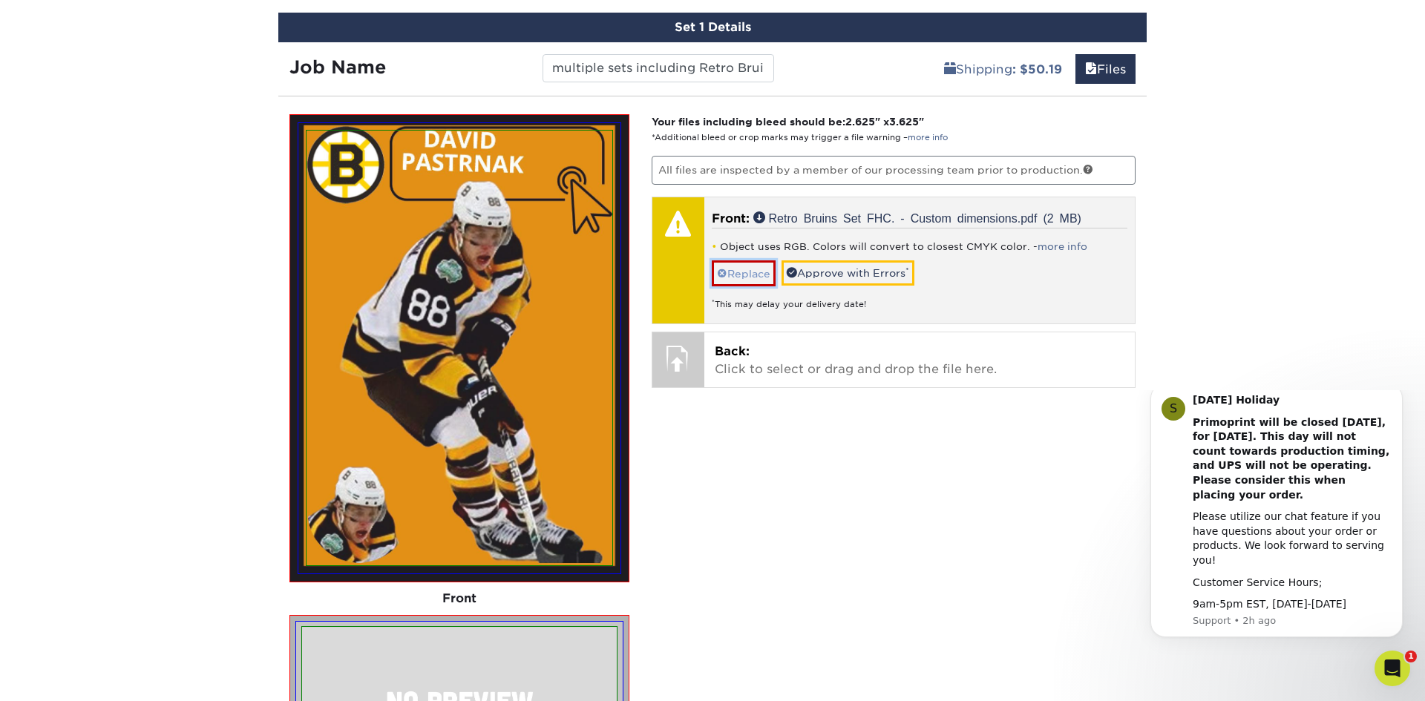
click at [738, 272] on link "Replace" at bounding box center [744, 274] width 64 height 26
